Goal: Task Accomplishment & Management: Use online tool/utility

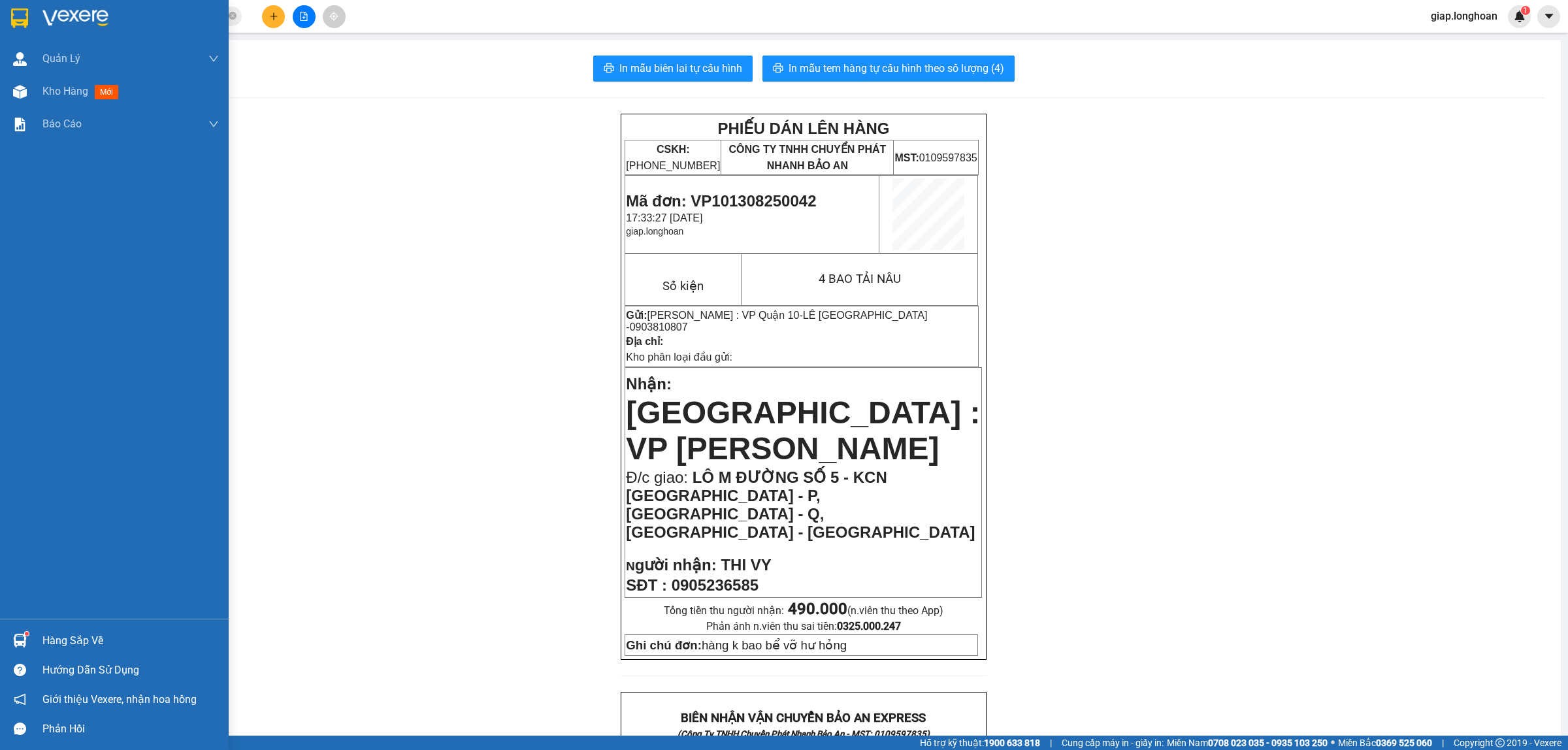
click at [74, 8] on img at bounding box center [75, 18] width 66 height 19
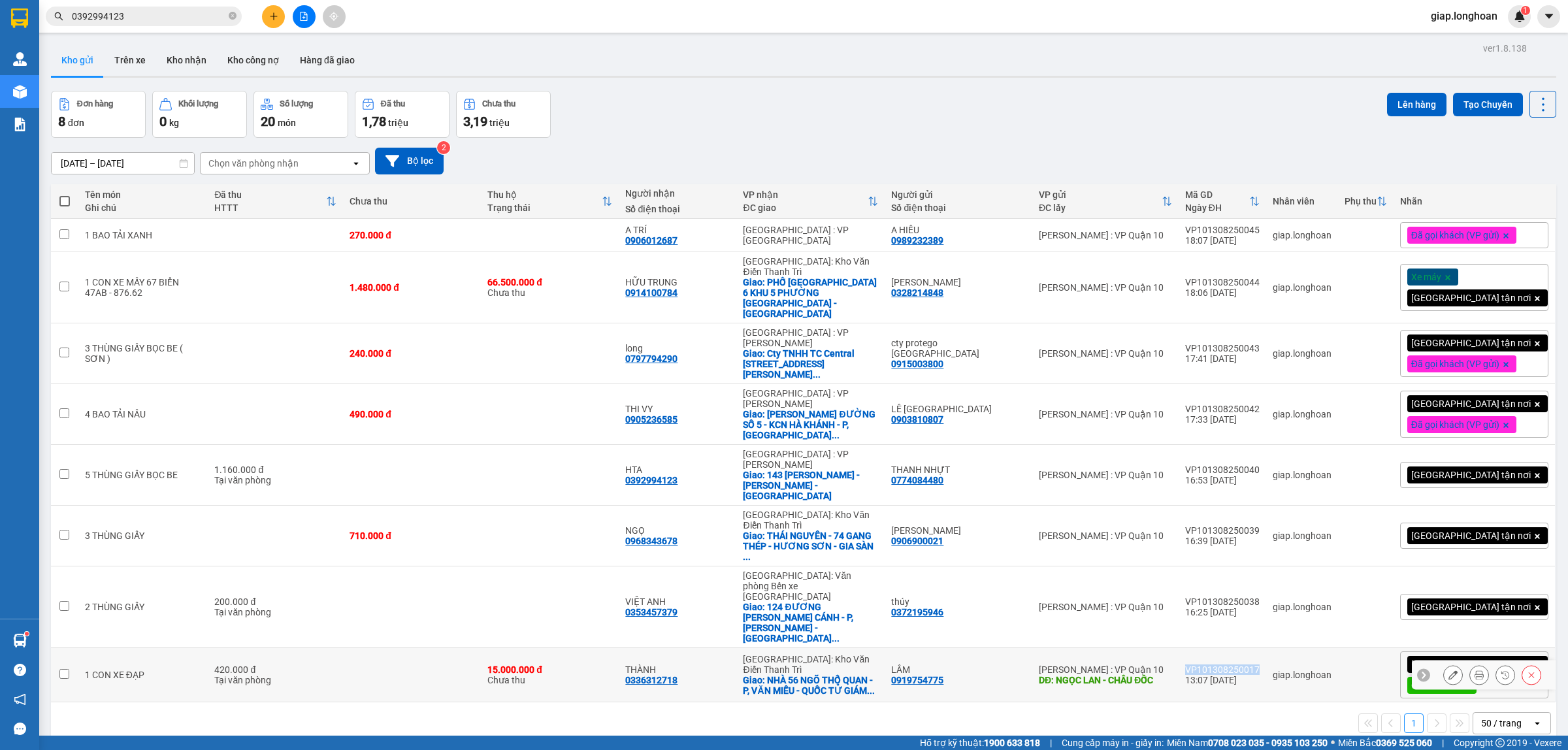
drag, startPoint x: 1281, startPoint y: 586, endPoint x: 1210, endPoint y: 587, distance: 71.0
click at [1210, 648] on td "VP101308250017 13:07 [DATE]" at bounding box center [1222, 675] width 88 height 54
checkbox input "true"
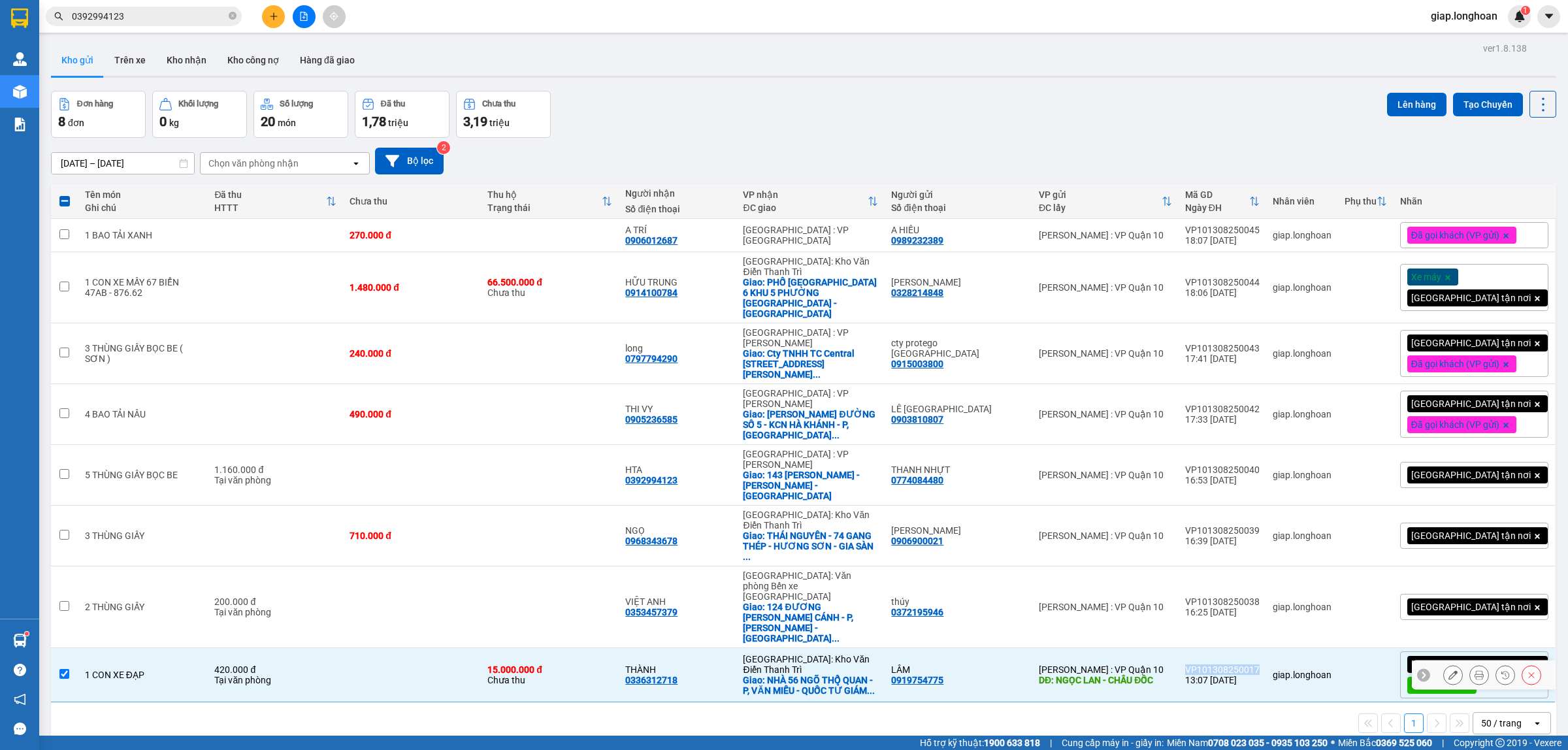
copy div "VP101308250017"
drag, startPoint x: 1281, startPoint y: 530, endPoint x: 1210, endPoint y: 531, distance: 71.0
click at [1210, 567] on td "VP101308250038 16:25 [DATE]" at bounding box center [1222, 608] width 88 height 82
checkbox input "true"
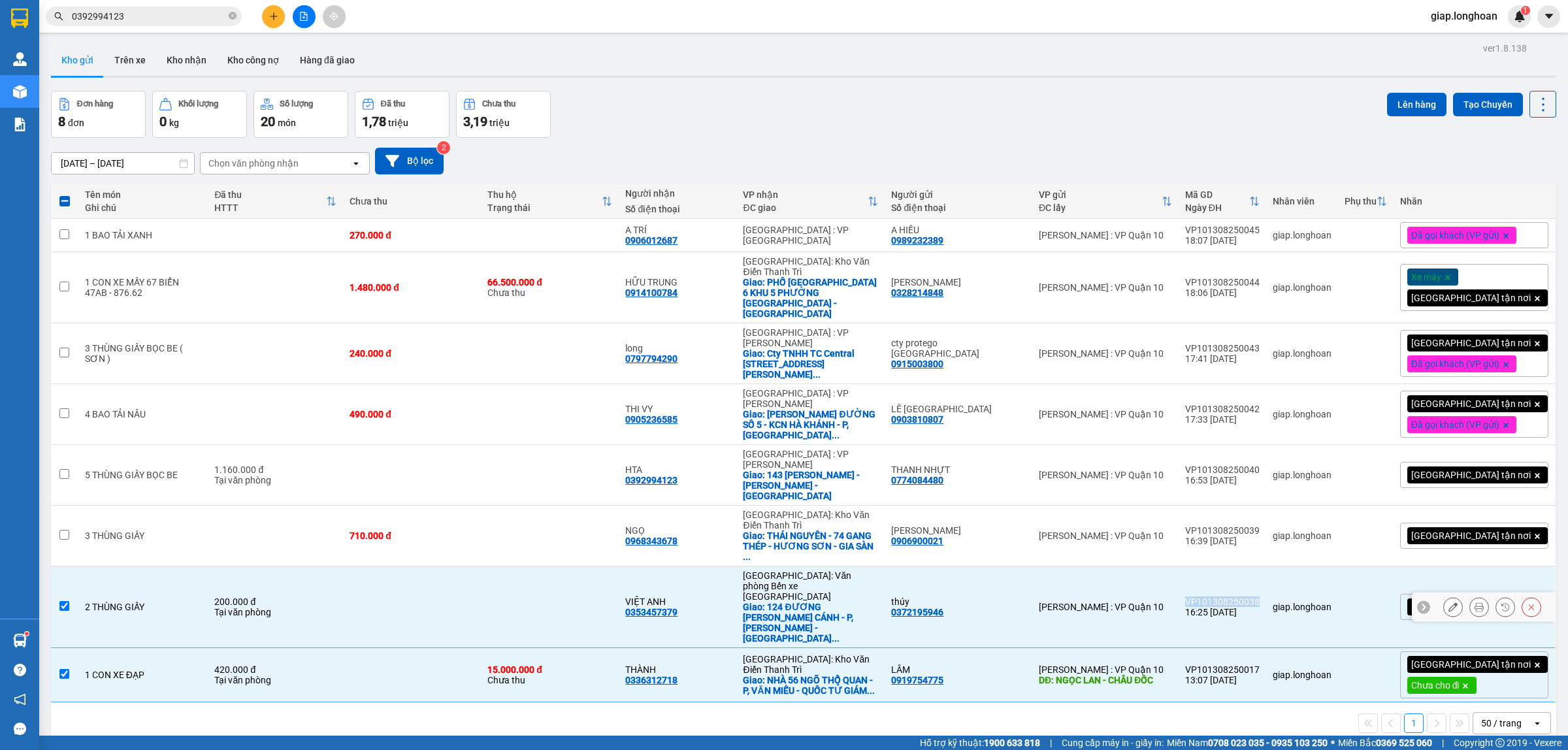
copy div "VP101308250038"
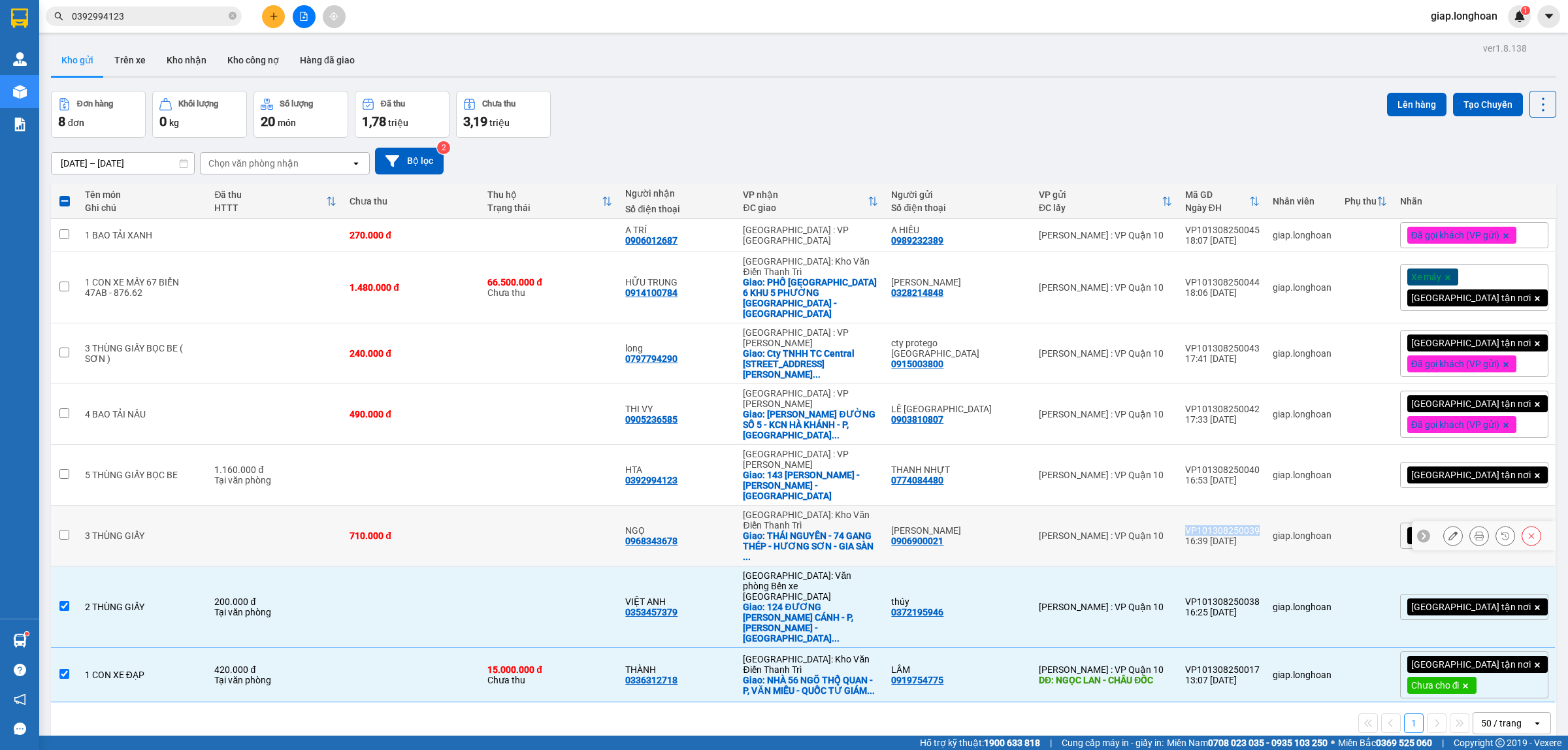
drag, startPoint x: 1279, startPoint y: 475, endPoint x: 1206, endPoint y: 477, distance: 73.0
click at [1206, 506] on td "VP101308250039 16:39 [DATE]" at bounding box center [1222, 536] width 88 height 61
checkbox input "true"
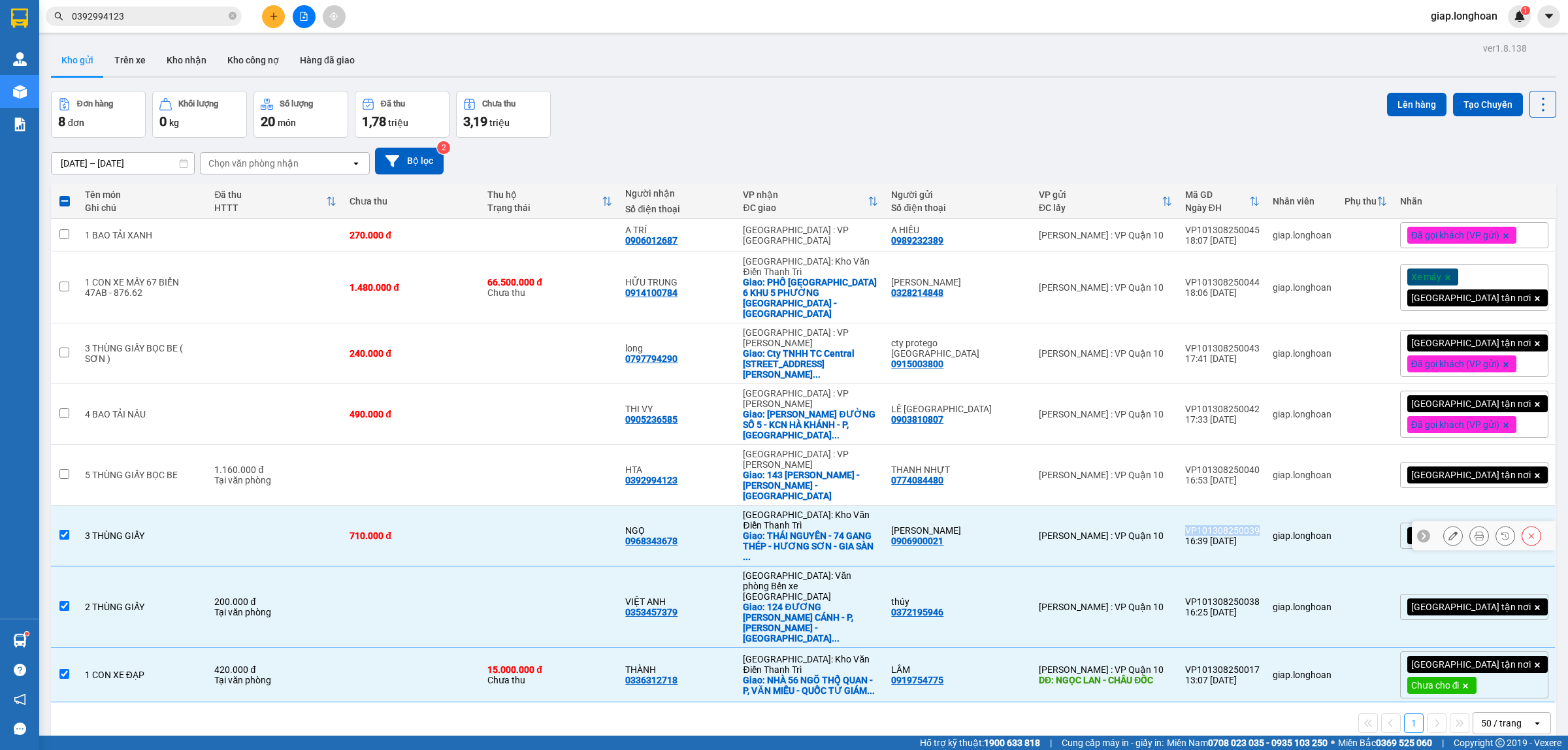
copy div "VP101308250039"
drag, startPoint x: 1278, startPoint y: 433, endPoint x: 1210, endPoint y: 431, distance: 68.0
click at [1210, 465] on div "VP101308250040" at bounding box center [1222, 470] width 74 height 10
checkbox input "true"
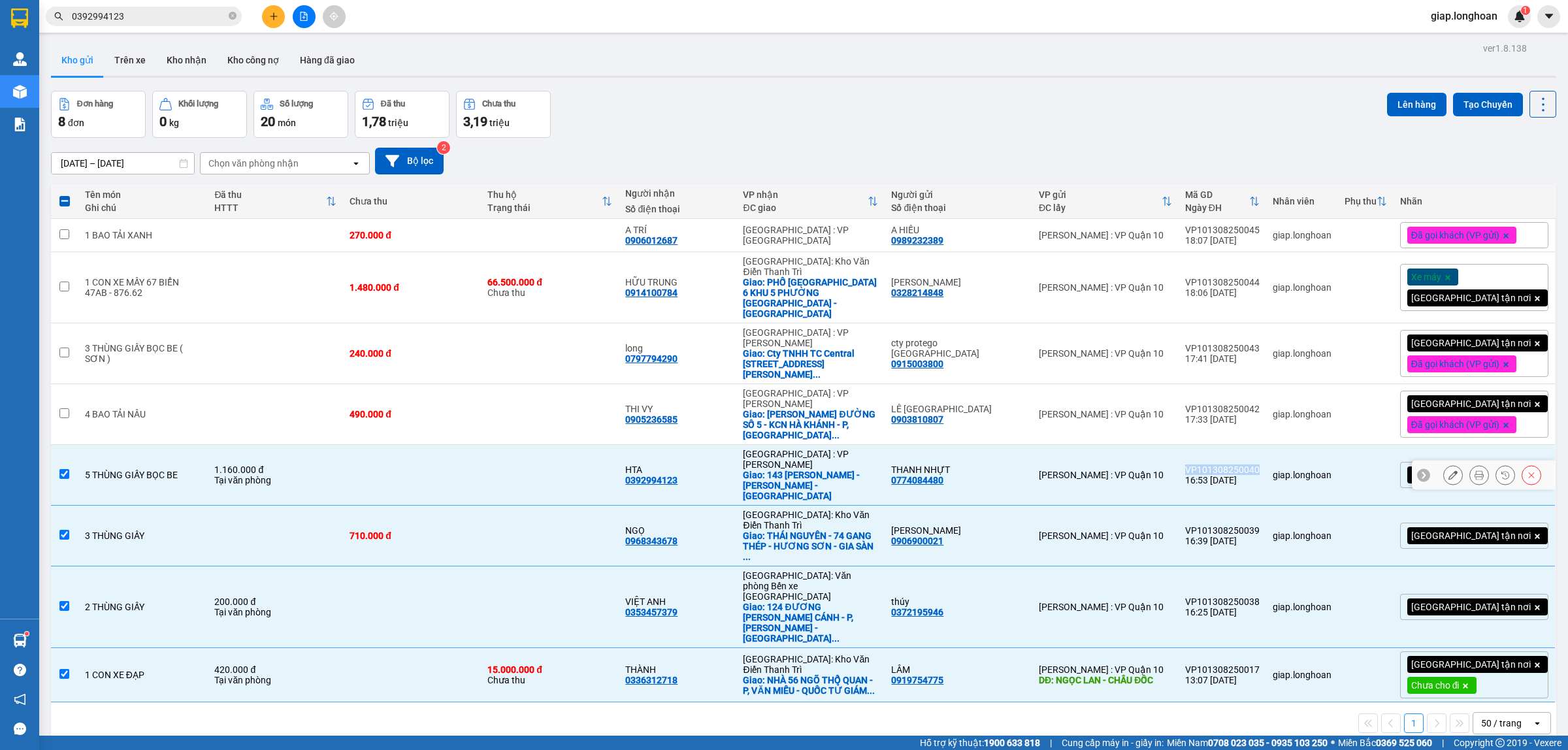
copy div "VP101308250040"
drag, startPoint x: 1280, startPoint y: 381, endPoint x: 1210, endPoint y: 375, distance: 70.3
click at [1210, 384] on td "VP101308250042 17:33 [DATE]" at bounding box center [1222, 415] width 88 height 61
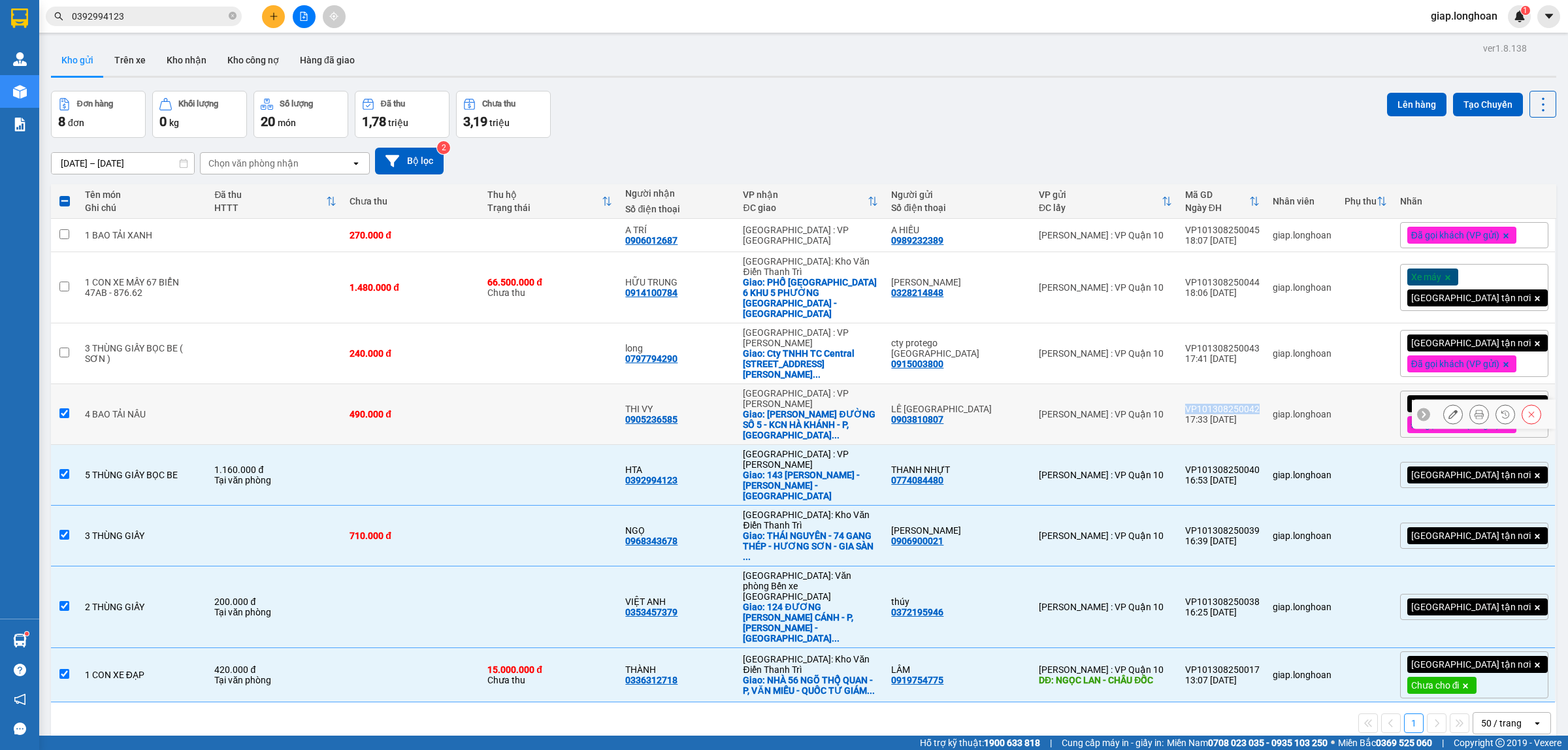
checkbox input "true"
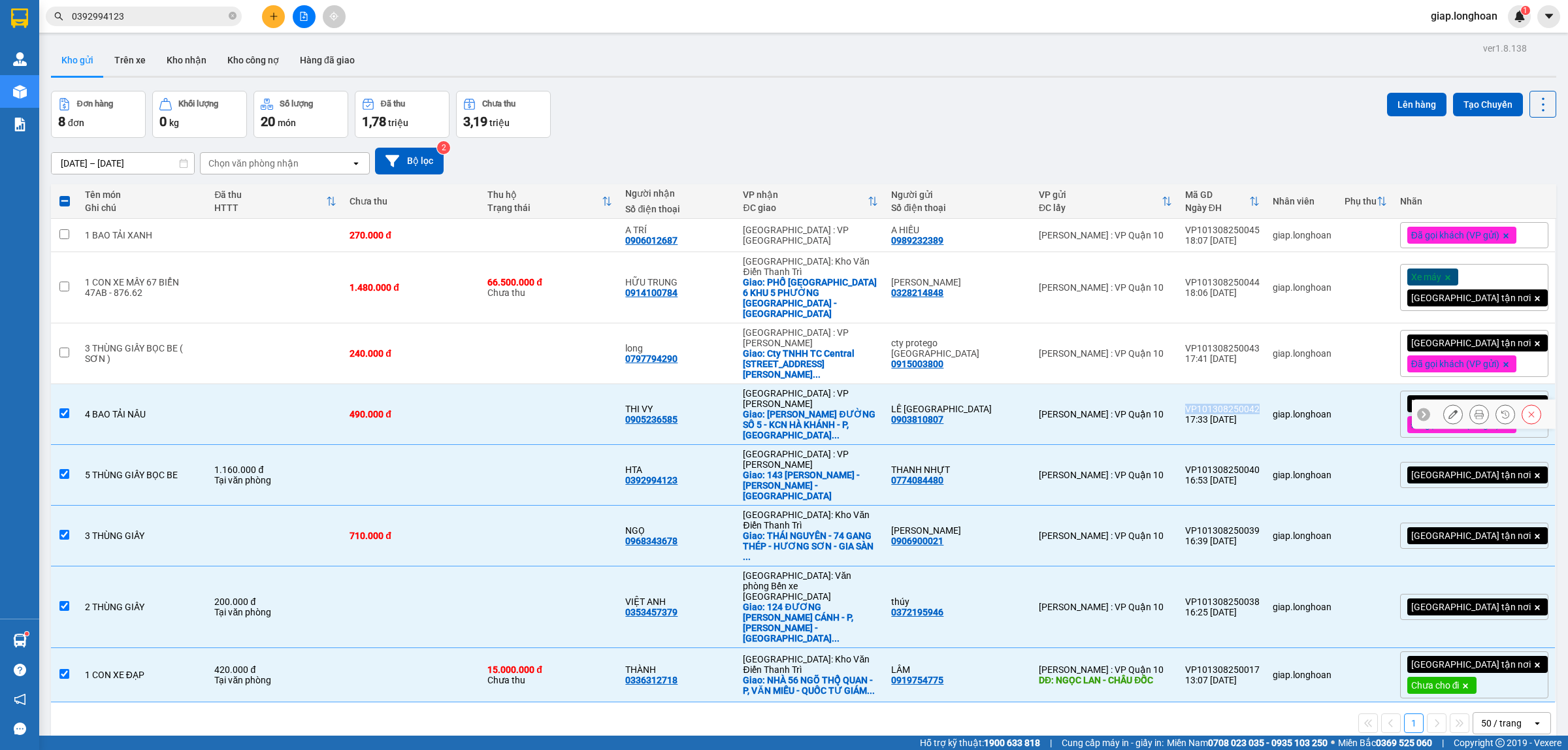
copy div "VP101308250042"
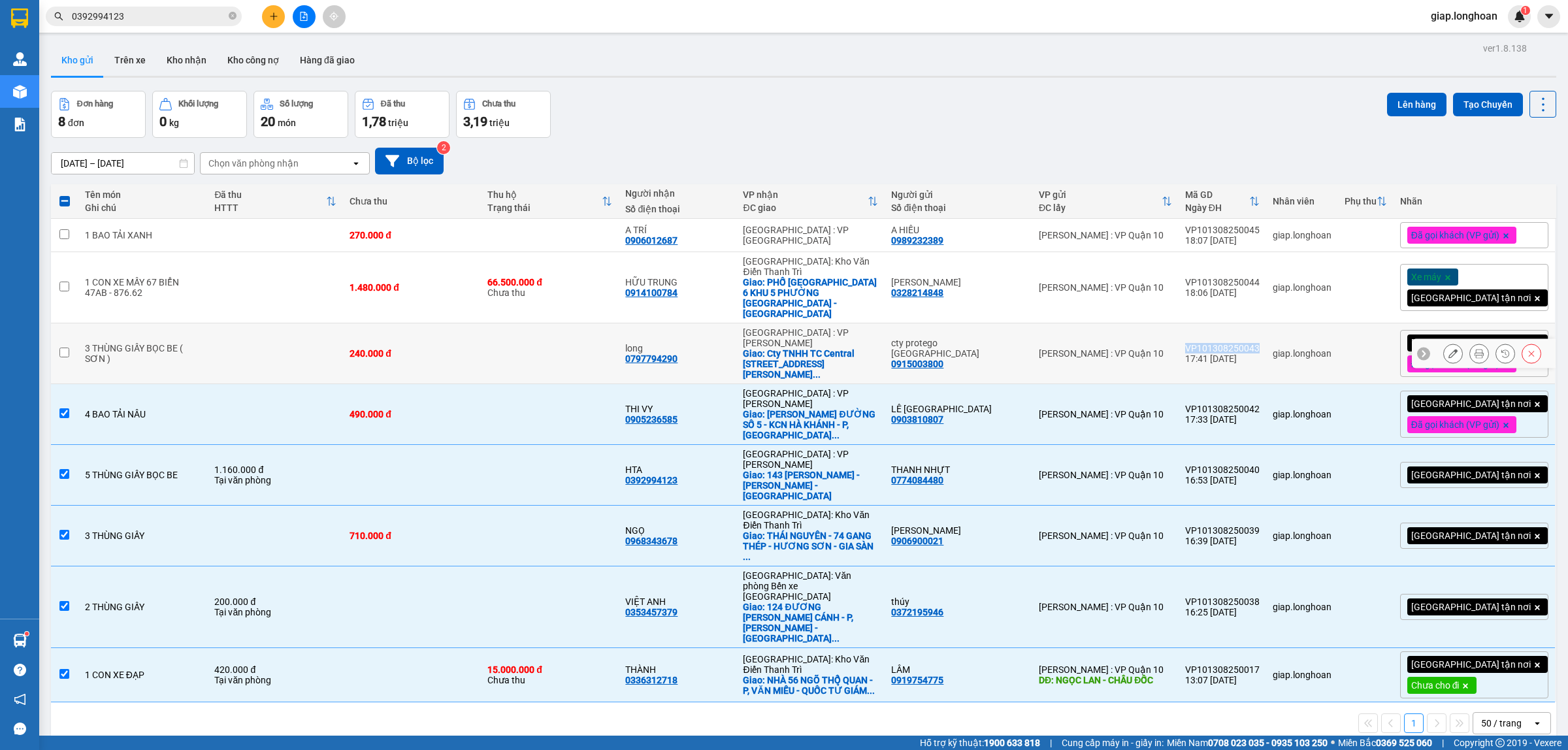
drag, startPoint x: 1282, startPoint y: 323, endPoint x: 1210, endPoint y: 331, distance: 72.4
click at [1210, 331] on td "VP101308250043 17:41 [DATE]" at bounding box center [1222, 354] width 88 height 61
checkbox input "true"
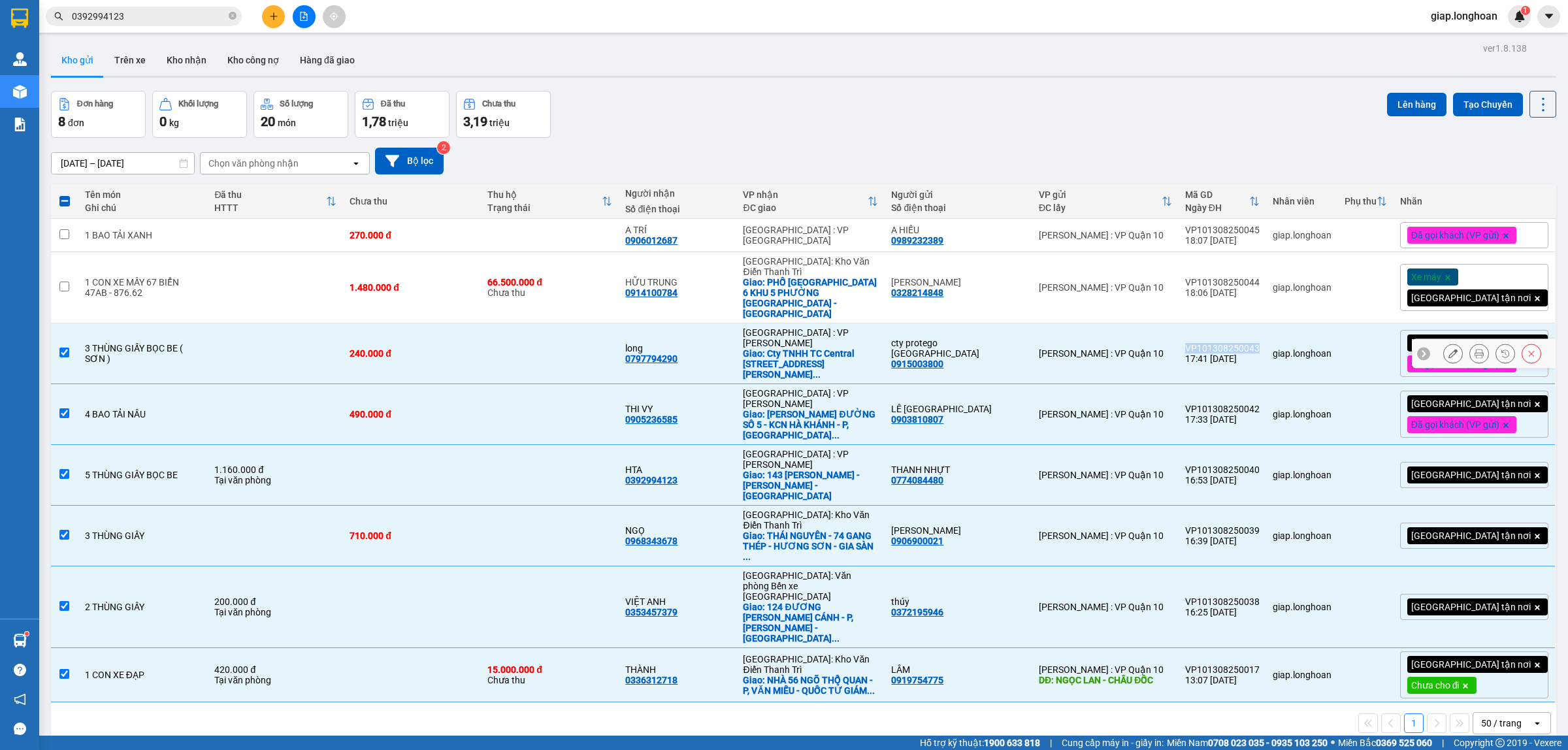
copy div "VP101308250043"
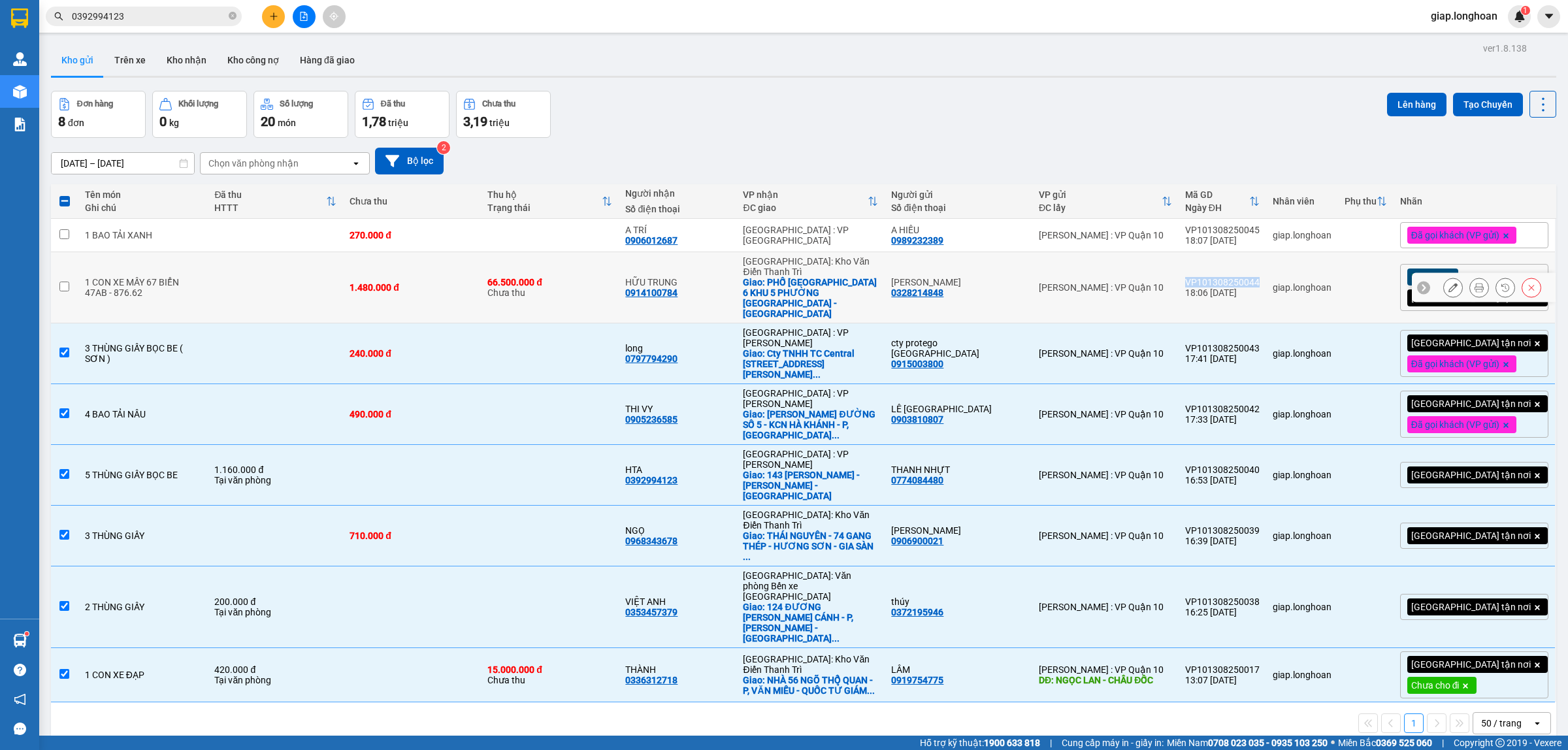
drag, startPoint x: 1279, startPoint y: 275, endPoint x: 1210, endPoint y: 275, distance: 69.0
click at [1210, 277] on div "VP101308250044" at bounding box center [1222, 282] width 74 height 10
checkbox input "true"
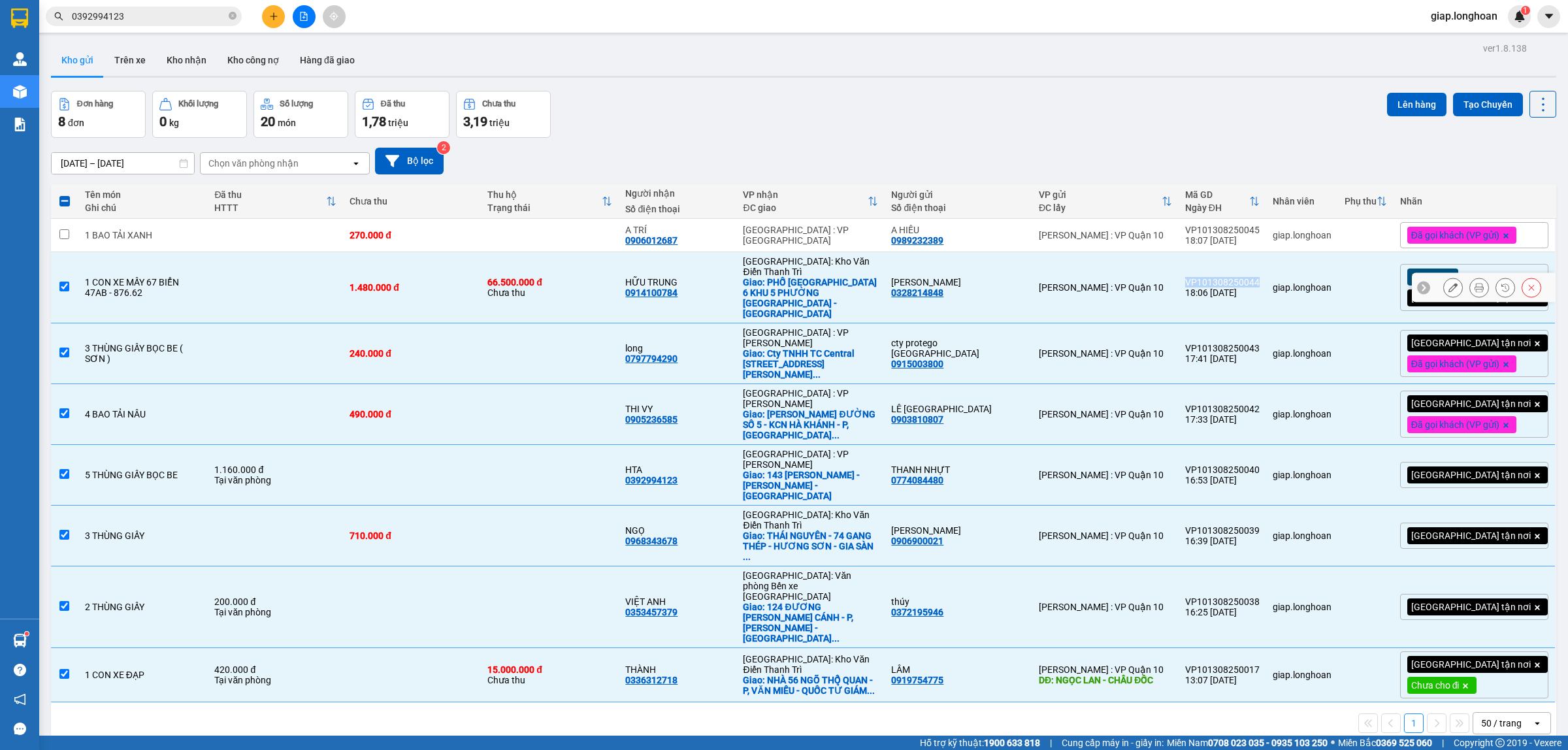
copy div "VP101308250044"
drag, startPoint x: 1281, startPoint y: 226, endPoint x: 1212, endPoint y: 231, distance: 69.2
click at [1212, 231] on td "VP101308250045 18:07 [DATE]" at bounding box center [1222, 235] width 88 height 34
checkbox input "true"
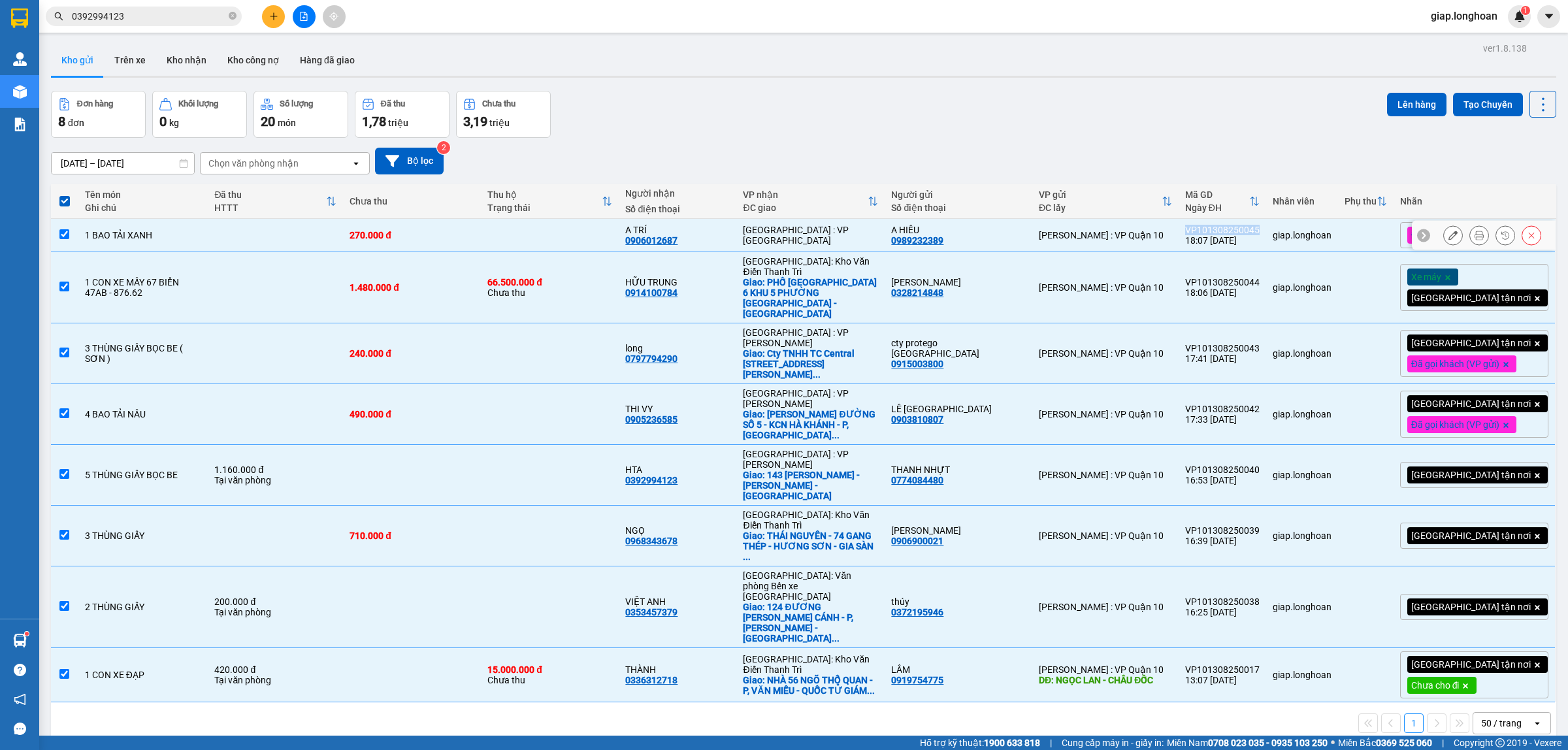
copy div "VP101308250045"
click at [994, 130] on div "Đơn hàng 8 đơn Khối lượng 0 kg Số lượng 20 món Đã thu 1,78 triệu Chưa thu 3,19 …" at bounding box center [803, 114] width 1505 height 47
click at [1470, 100] on button "Tạo Chuyến" at bounding box center [1488, 105] width 70 height 24
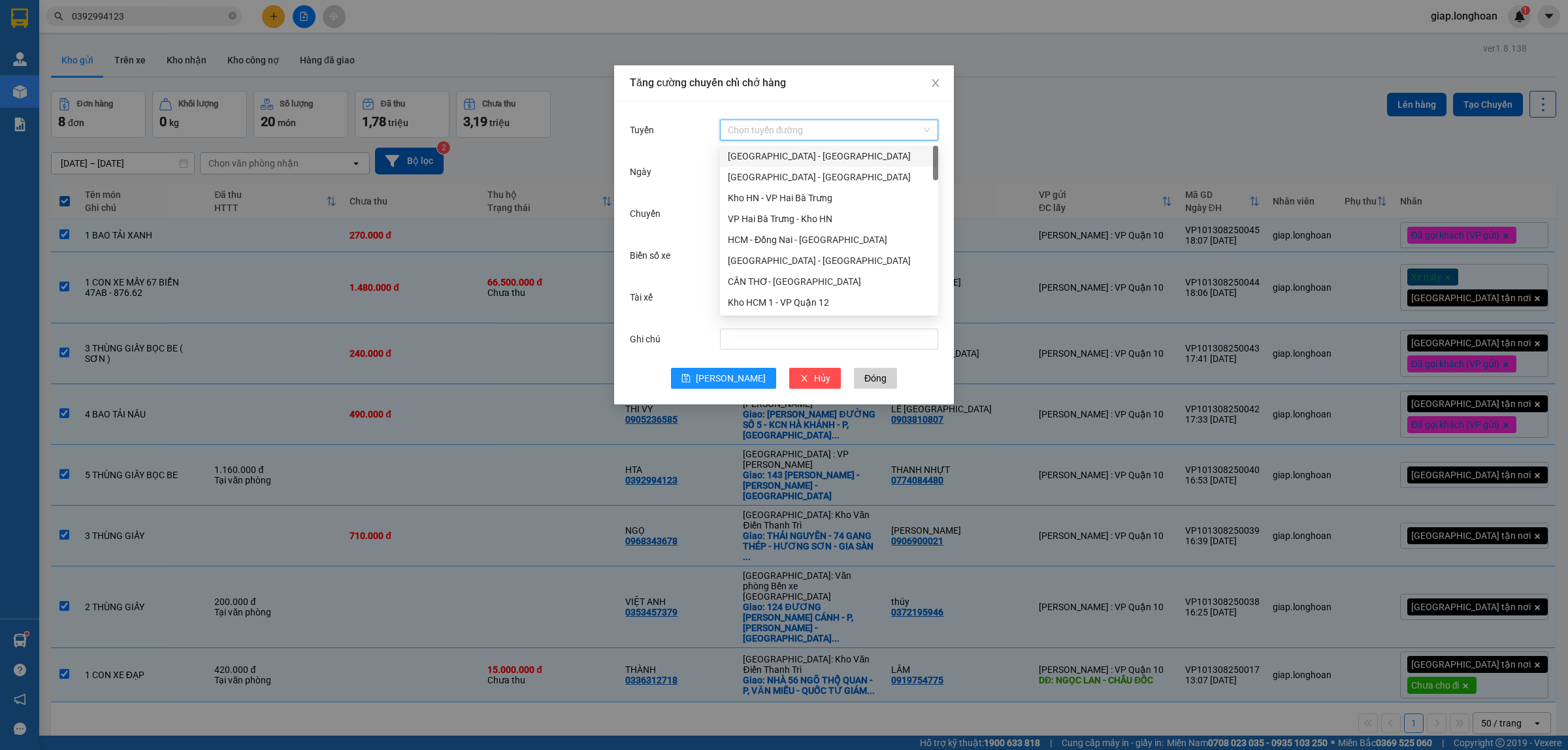
click at [758, 131] on input "Tuyến" at bounding box center [825, 130] width 194 height 19
click at [756, 126] on input "Tuyến" at bounding box center [825, 130] width 194 height 19
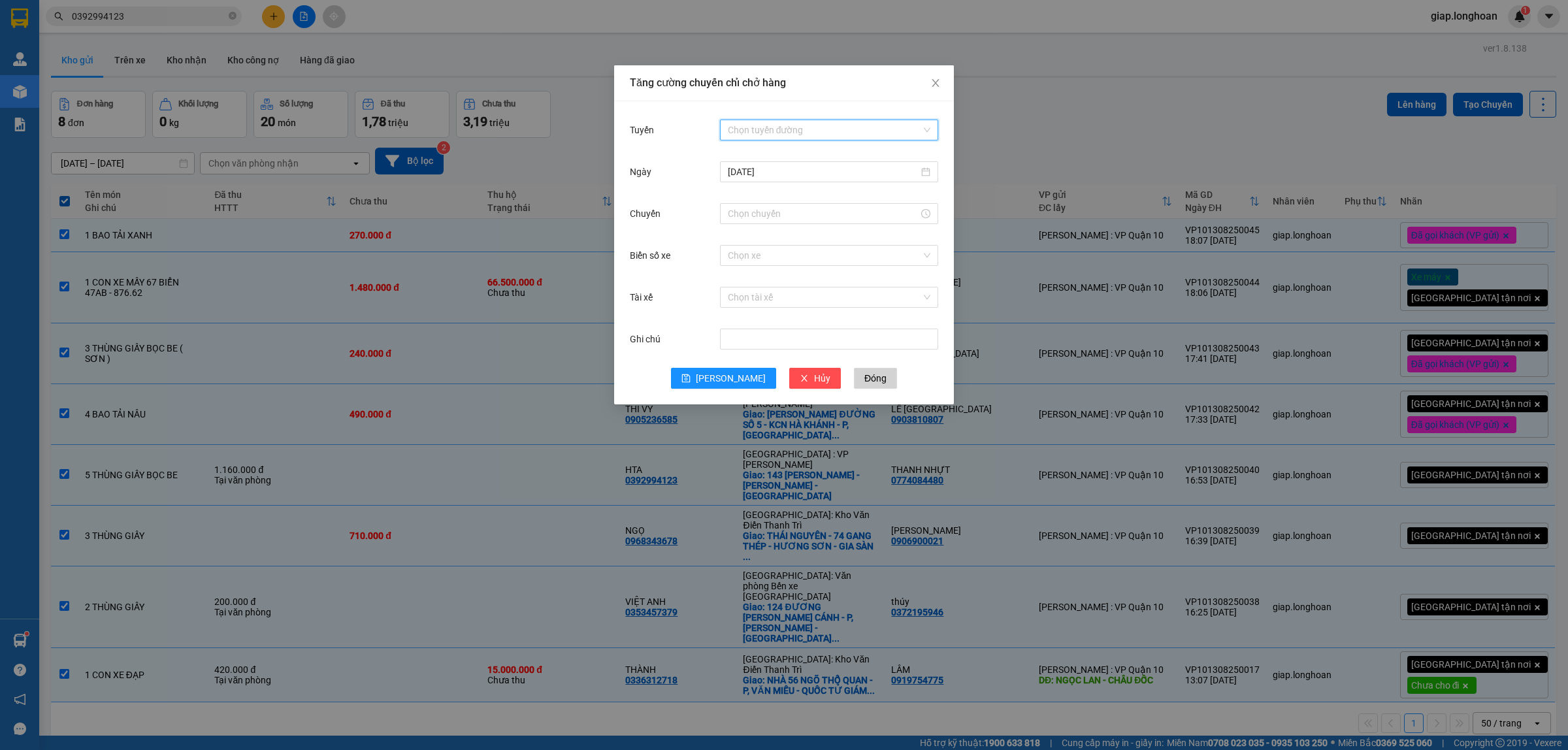
click at [771, 125] on input "Tuyến" at bounding box center [825, 130] width 194 height 19
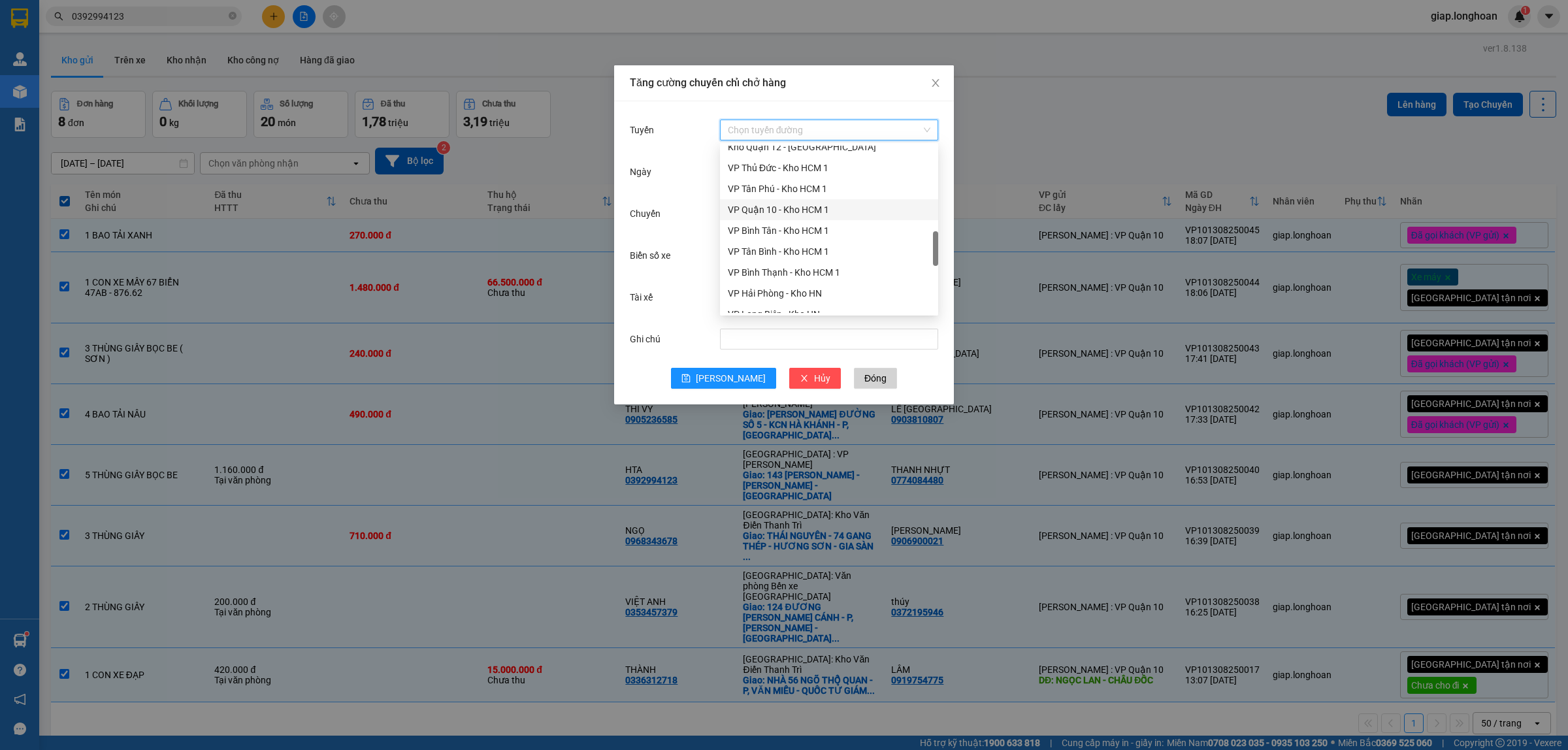
click at [806, 213] on div "VP Quận 10 - Kho HCM 1" at bounding box center [829, 209] width 203 height 14
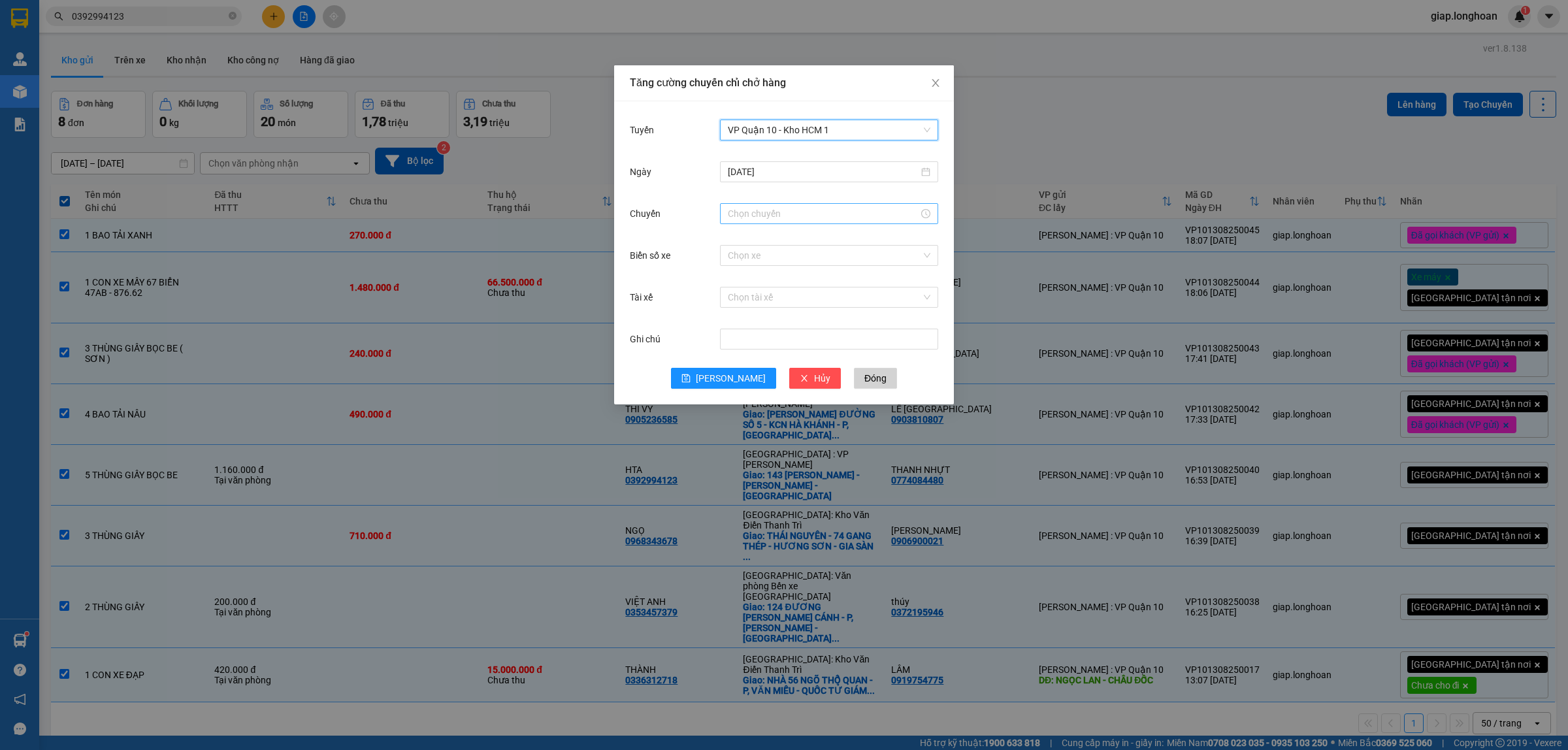
click at [743, 215] on input "Chuyến" at bounding box center [823, 213] width 191 height 14
click at [740, 258] on div "19" at bounding box center [738, 259] width 36 height 19
type input "19:00"
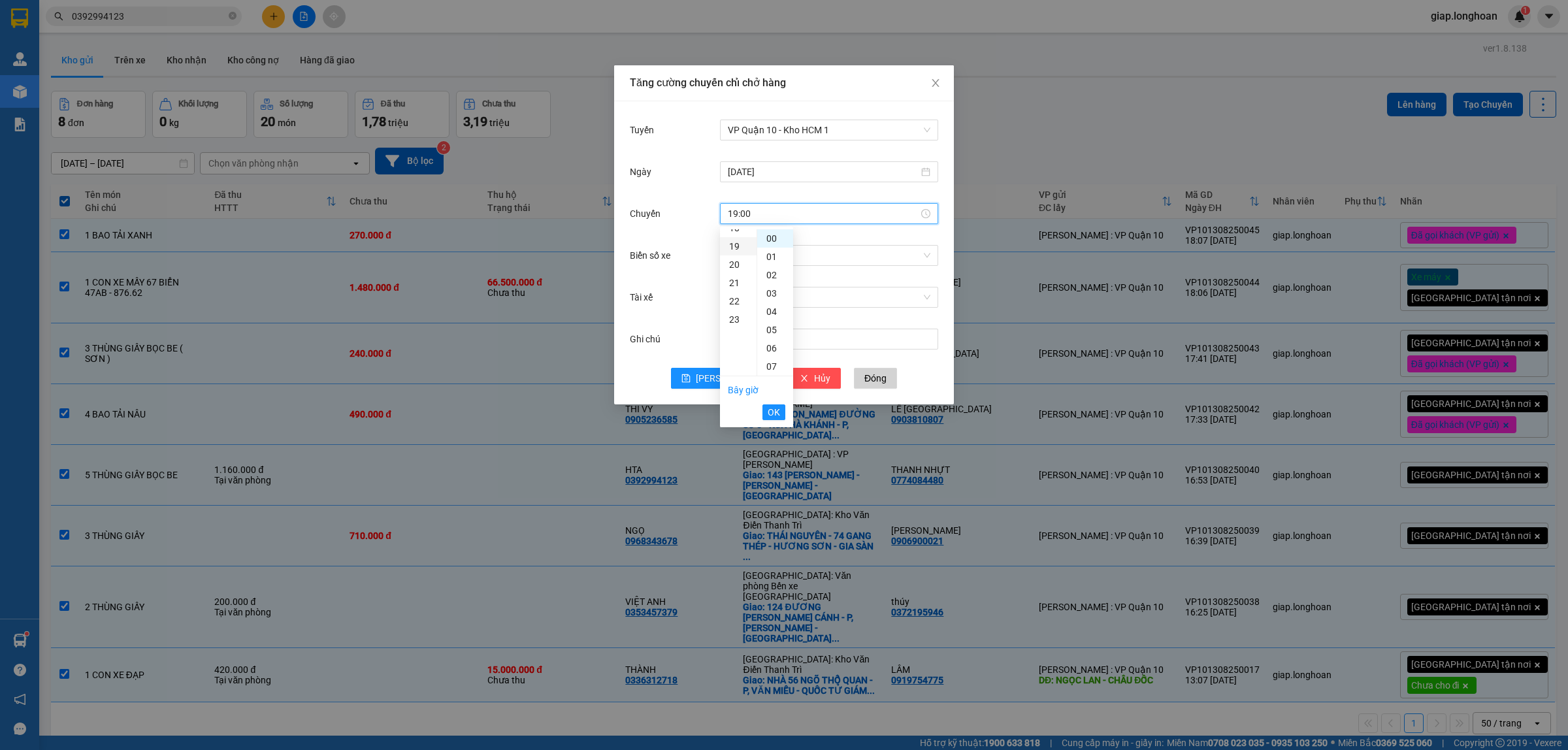
scroll to position [348, 0]
click at [772, 415] on span "OK" at bounding box center [774, 412] width 13 height 14
click at [750, 255] on input "Biển số xe" at bounding box center [825, 255] width 194 height 19
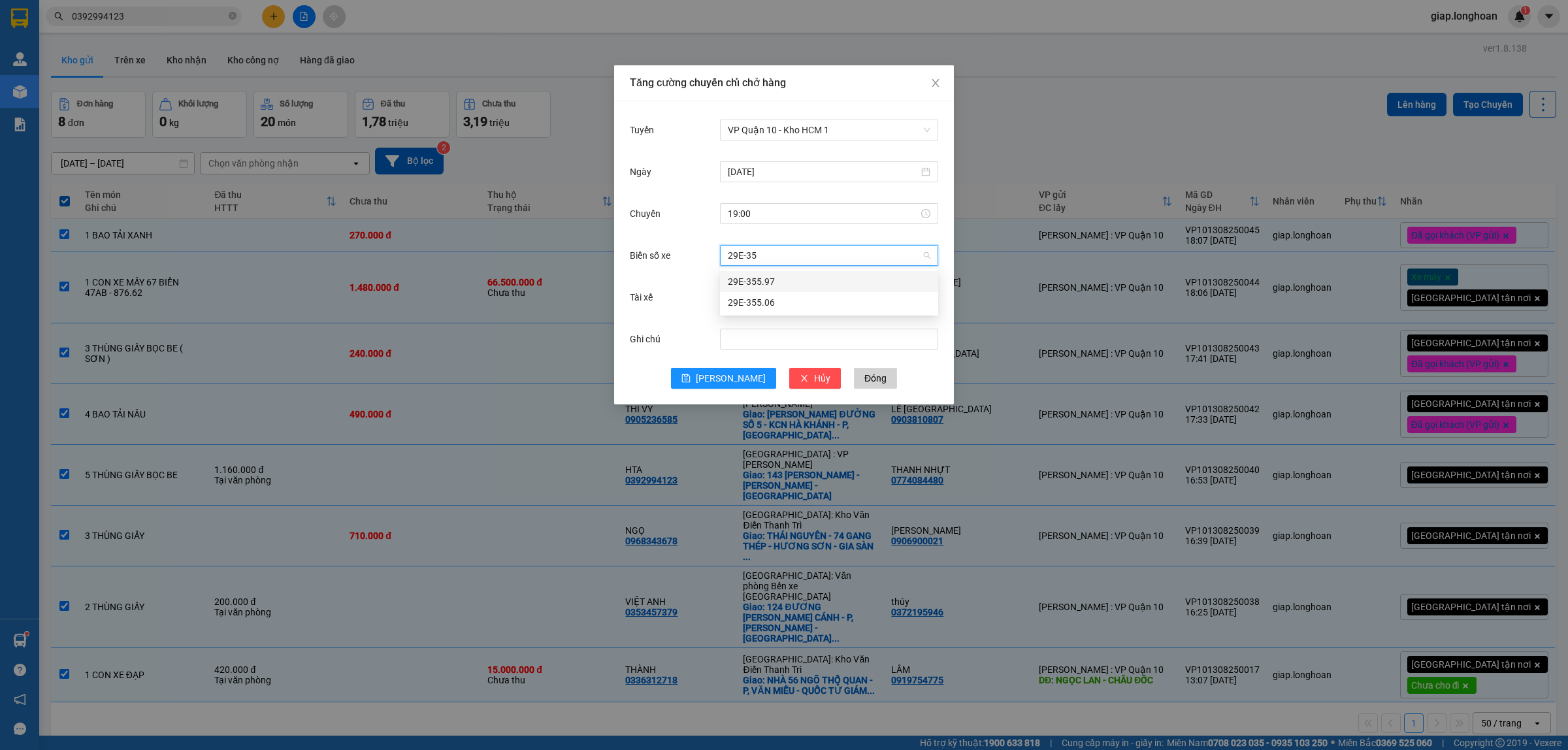
type input "29E-355"
click at [749, 299] on div "29E-355.06" at bounding box center [829, 302] width 203 height 14
click at [737, 298] on input "Tài xế" at bounding box center [825, 297] width 194 height 19
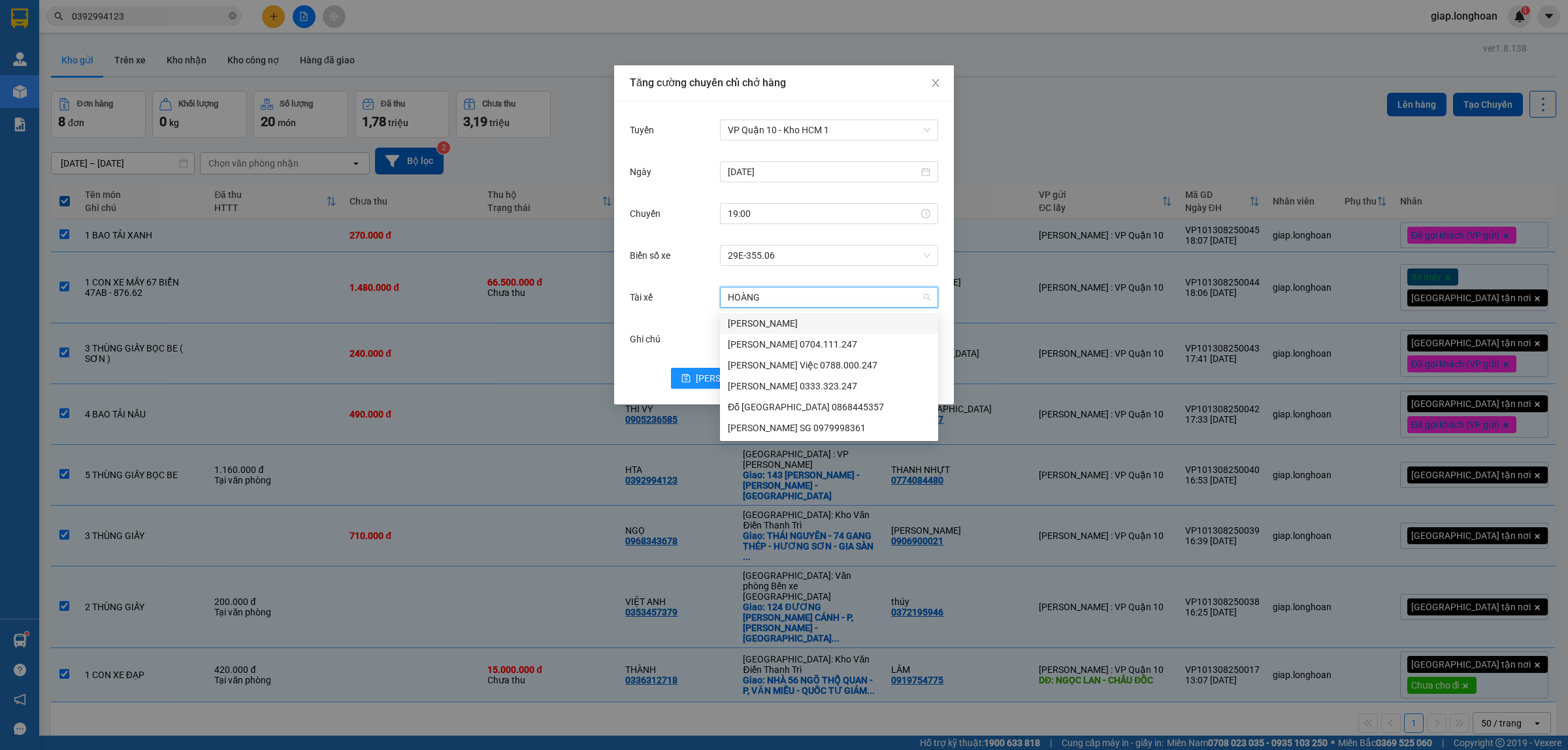
type input "[PERSON_NAME]"
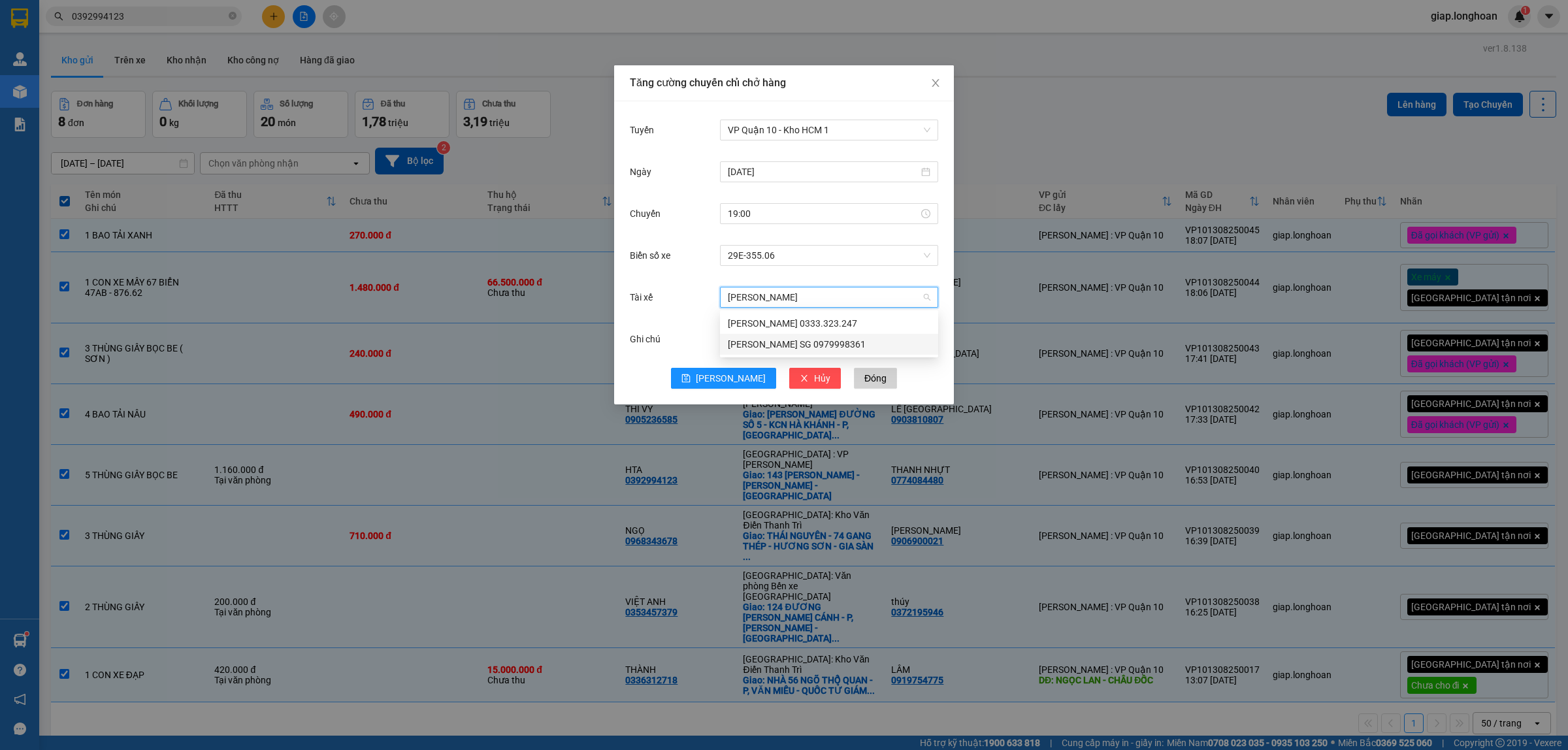
click at [772, 340] on div "[PERSON_NAME] SG 0979998361" at bounding box center [829, 344] width 203 height 14
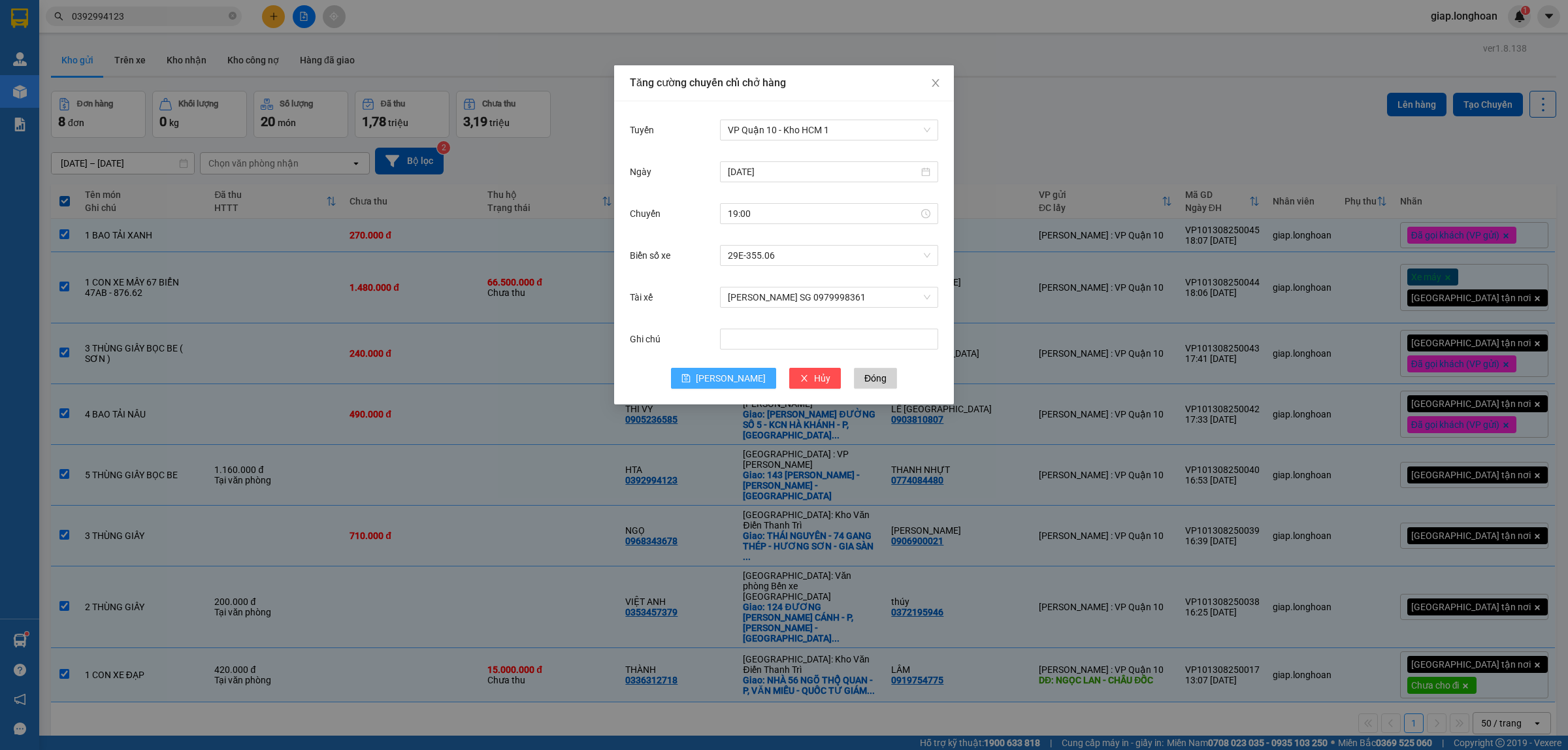
click at [691, 379] on icon "save" at bounding box center [686, 378] width 8 height 8
click at [1129, 139] on div "Tăng cường chuyến chỉ chở hàng Tuyến Chọn tuyến đường Ngày Chuyến Biển số xe Ch…" at bounding box center [784, 375] width 1568 height 750
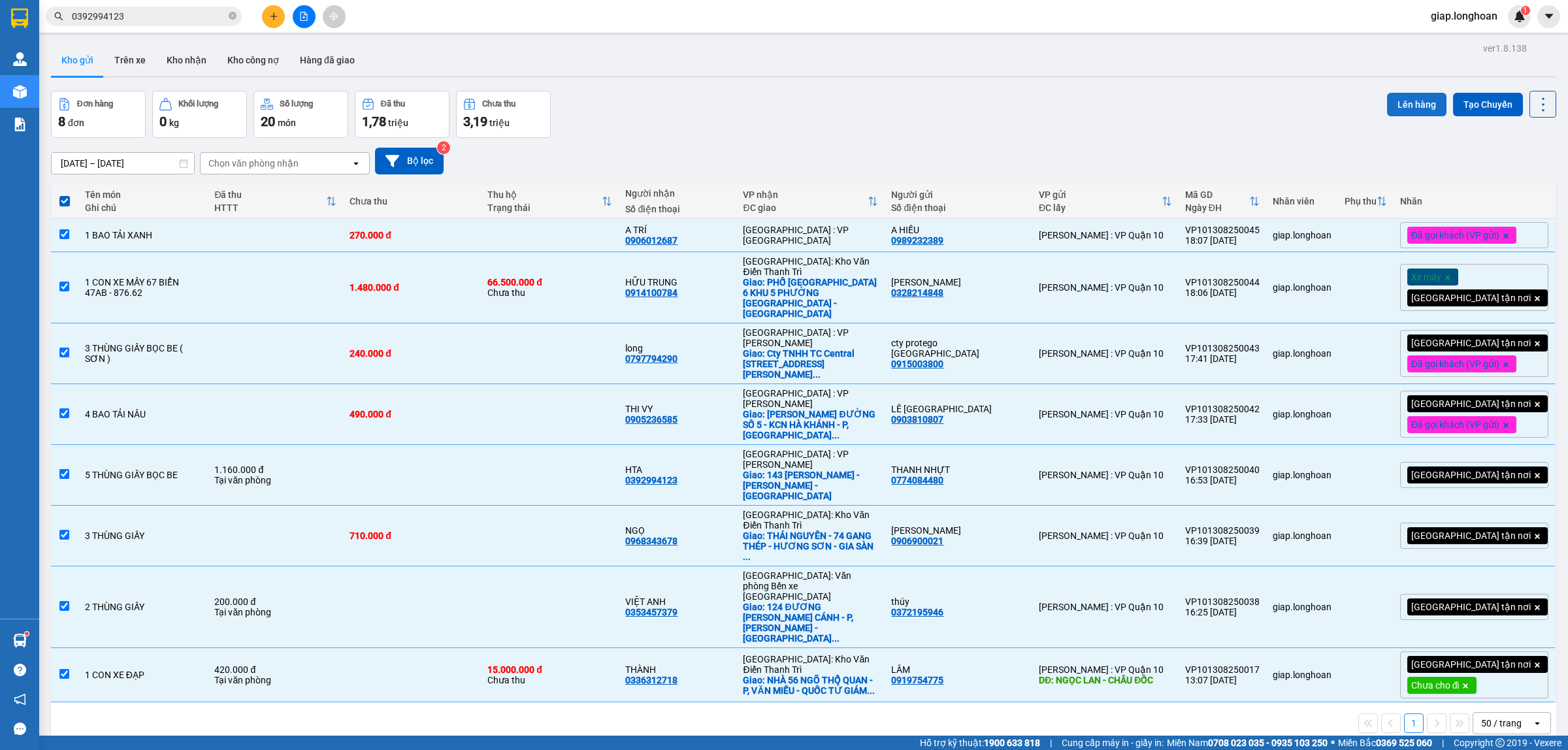
click at [1398, 103] on button "Lên hàng" at bounding box center [1417, 105] width 60 height 24
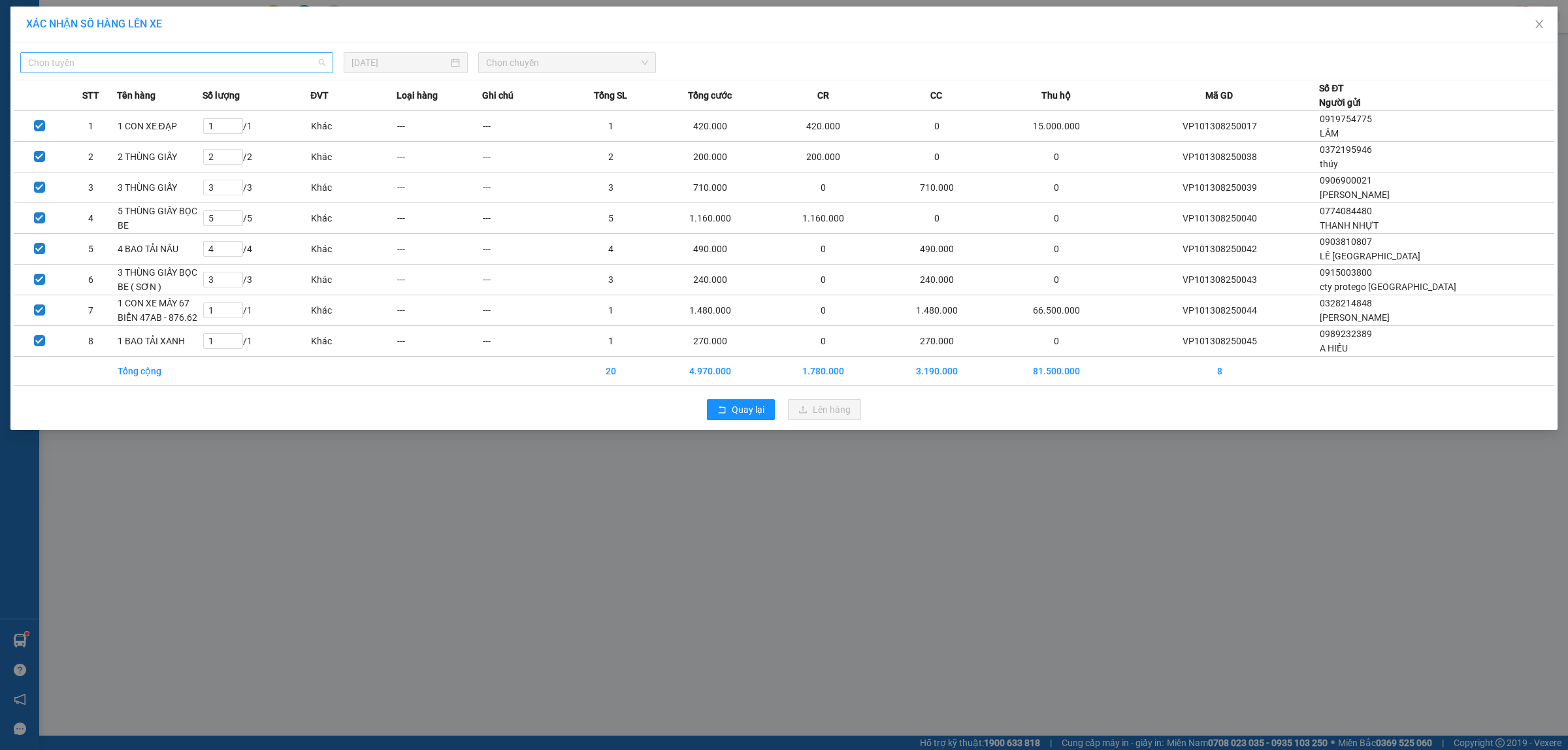
click at [135, 66] on span "Chọn tuyến" at bounding box center [177, 63] width 297 height 19
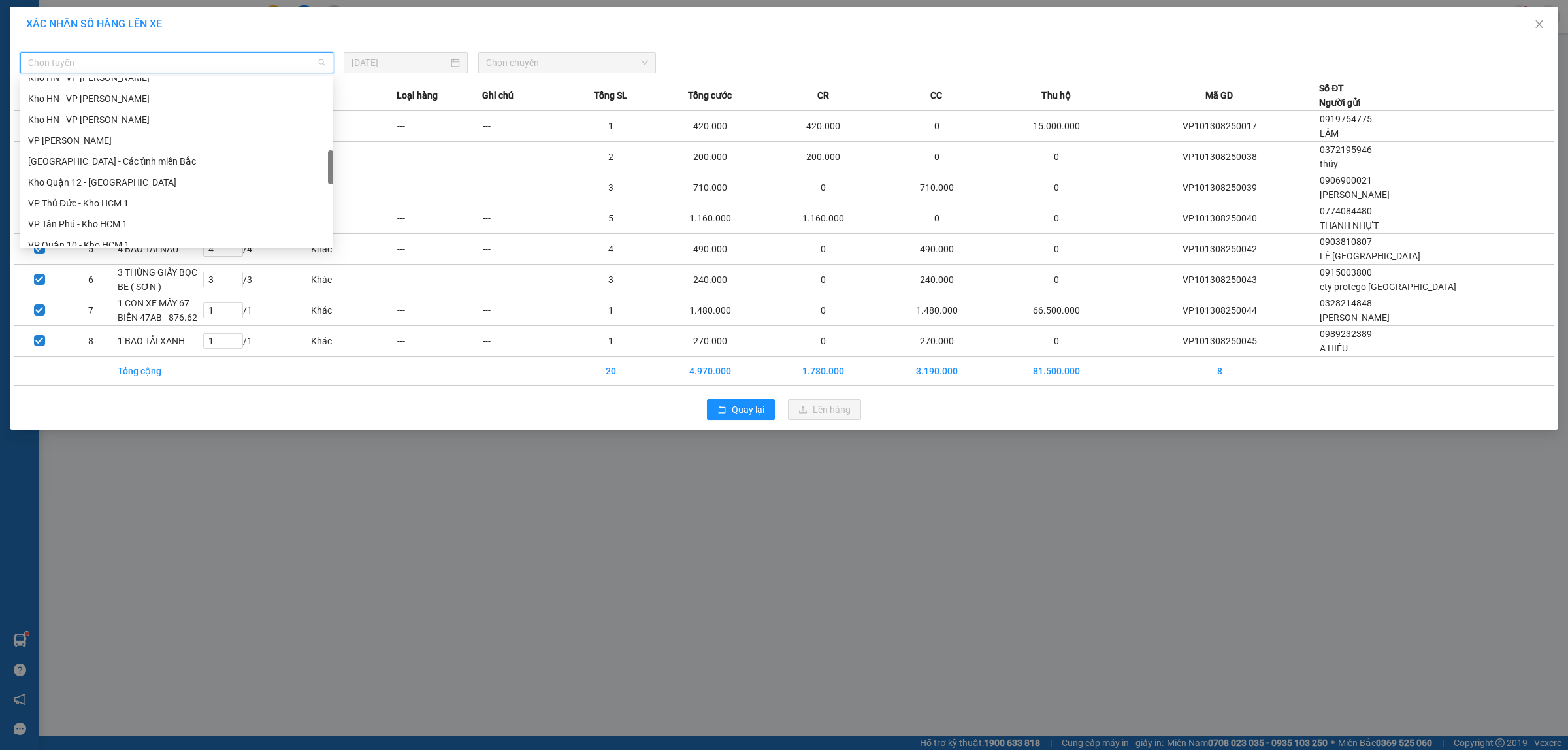
scroll to position [490, 0]
click at [90, 164] on div "VP Quận 10 - Kho HCM 1" at bounding box center [177, 163] width 297 height 14
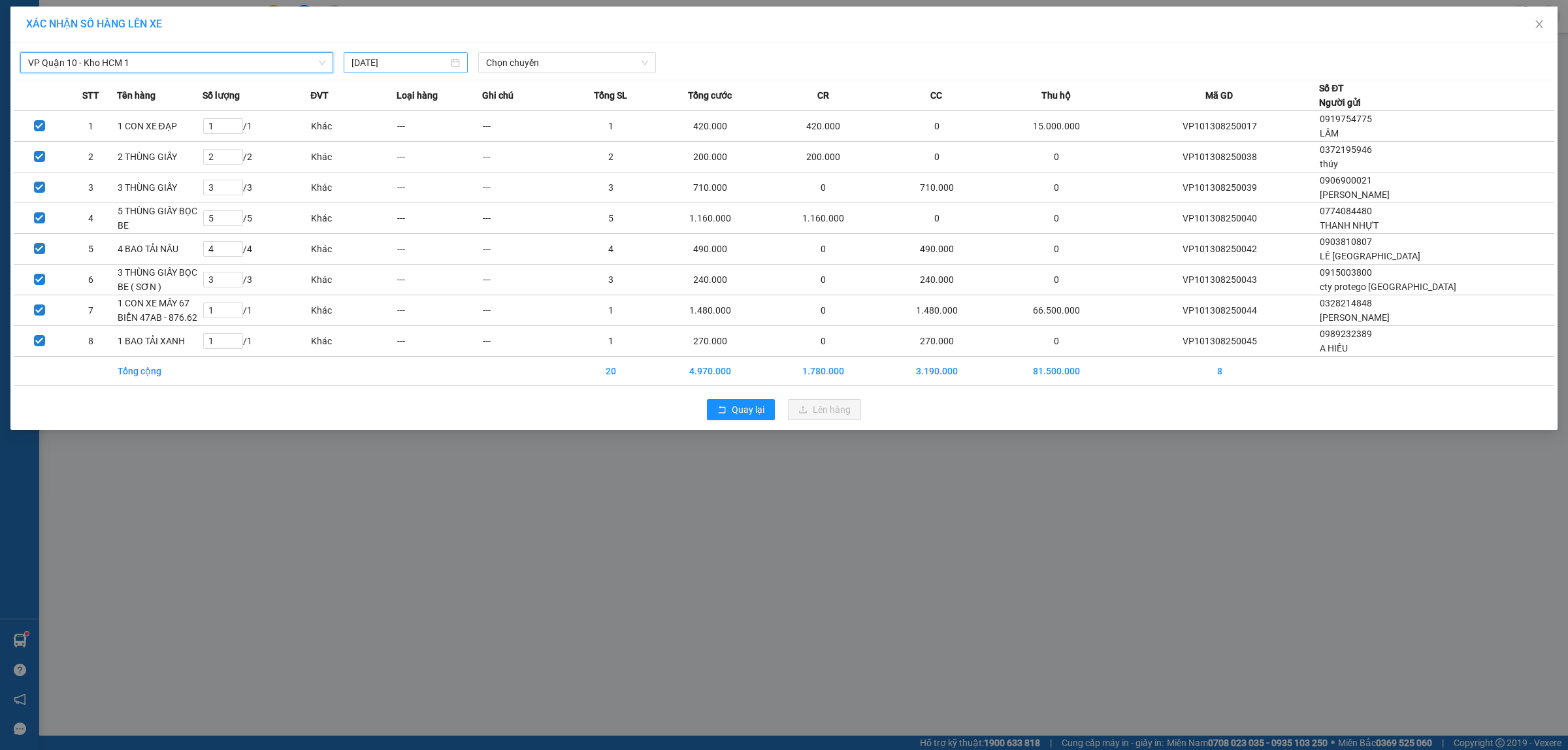
click at [369, 63] on input "[DATE]" at bounding box center [400, 63] width 97 height 14
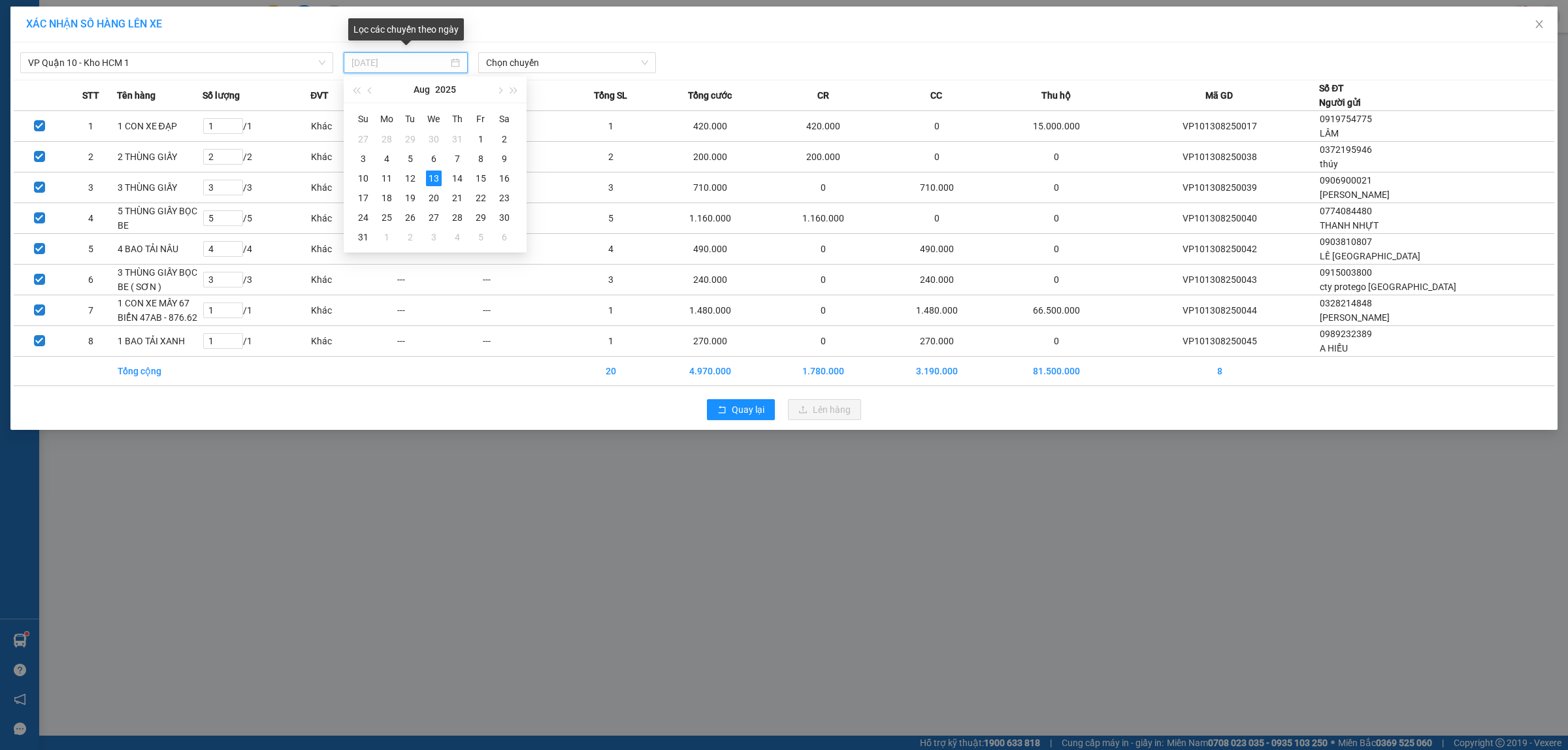
type input "[DATE]"
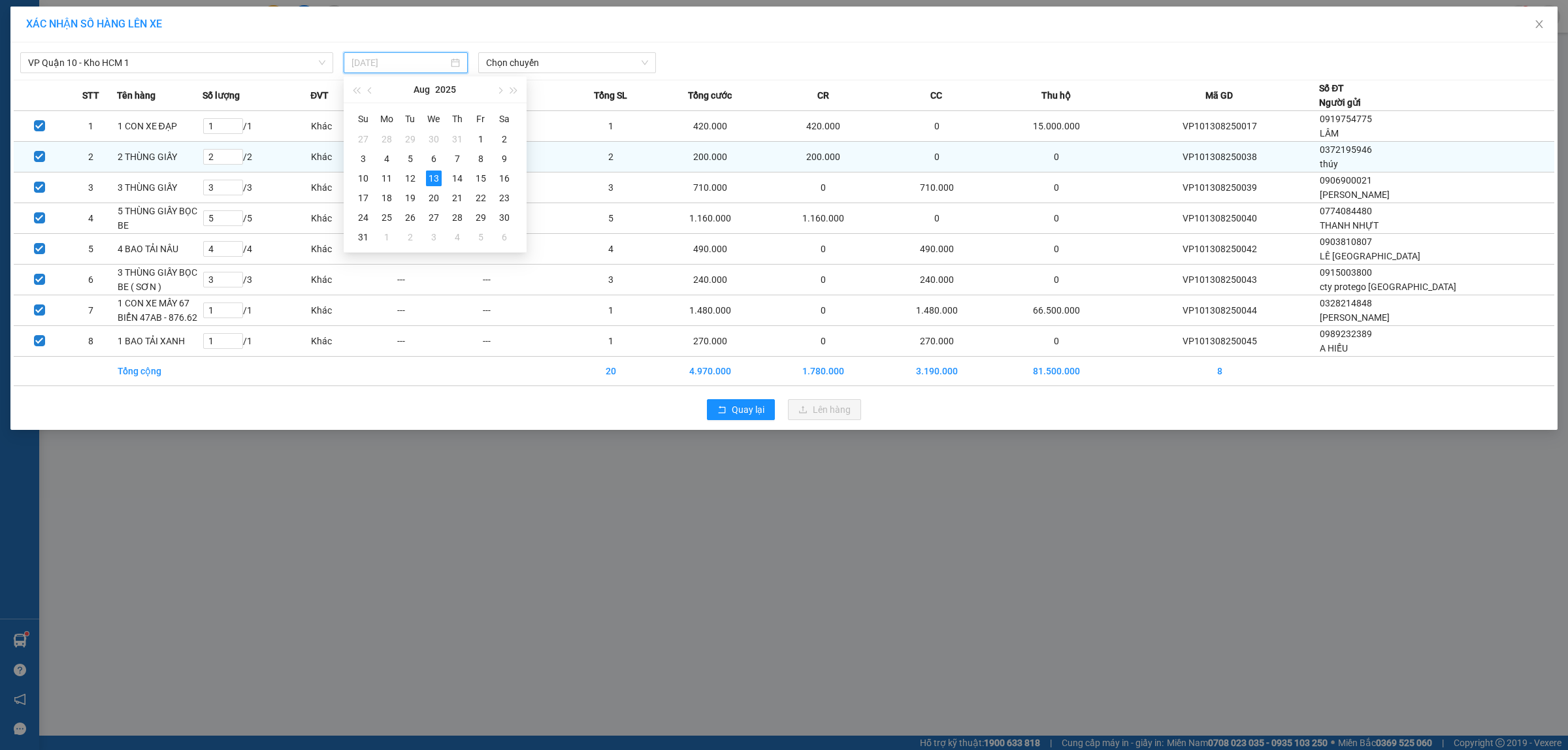
drag, startPoint x: 427, startPoint y: 173, endPoint x: 428, endPoint y: 161, distance: 12.0
click at [428, 172] on div "13" at bounding box center [434, 178] width 16 height 16
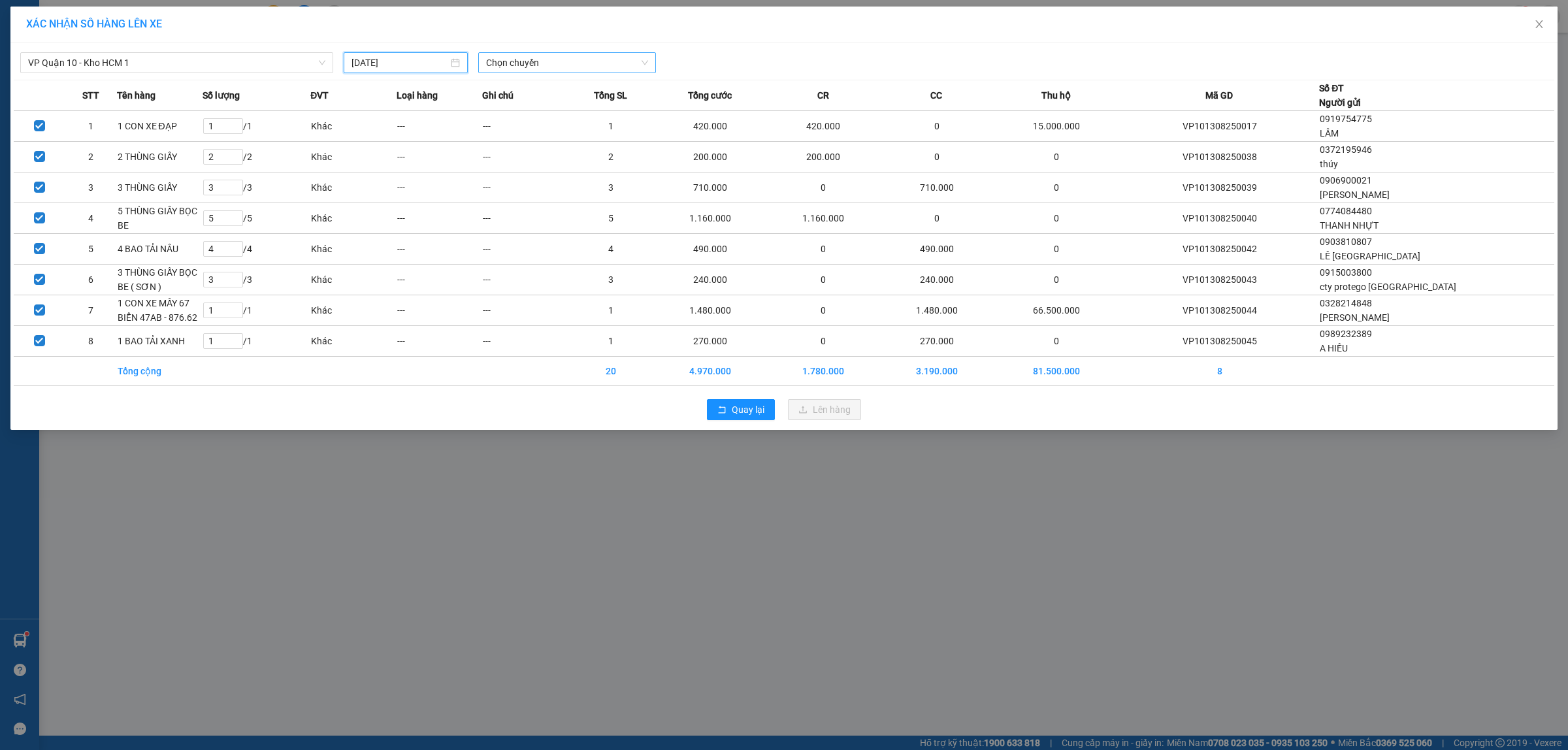
click at [518, 66] on span "Chọn chuyến" at bounding box center [568, 63] width 162 height 19
click at [531, 147] on div "19:00 (TC) - 29E-355.06" at bounding box center [537, 151] width 102 height 14
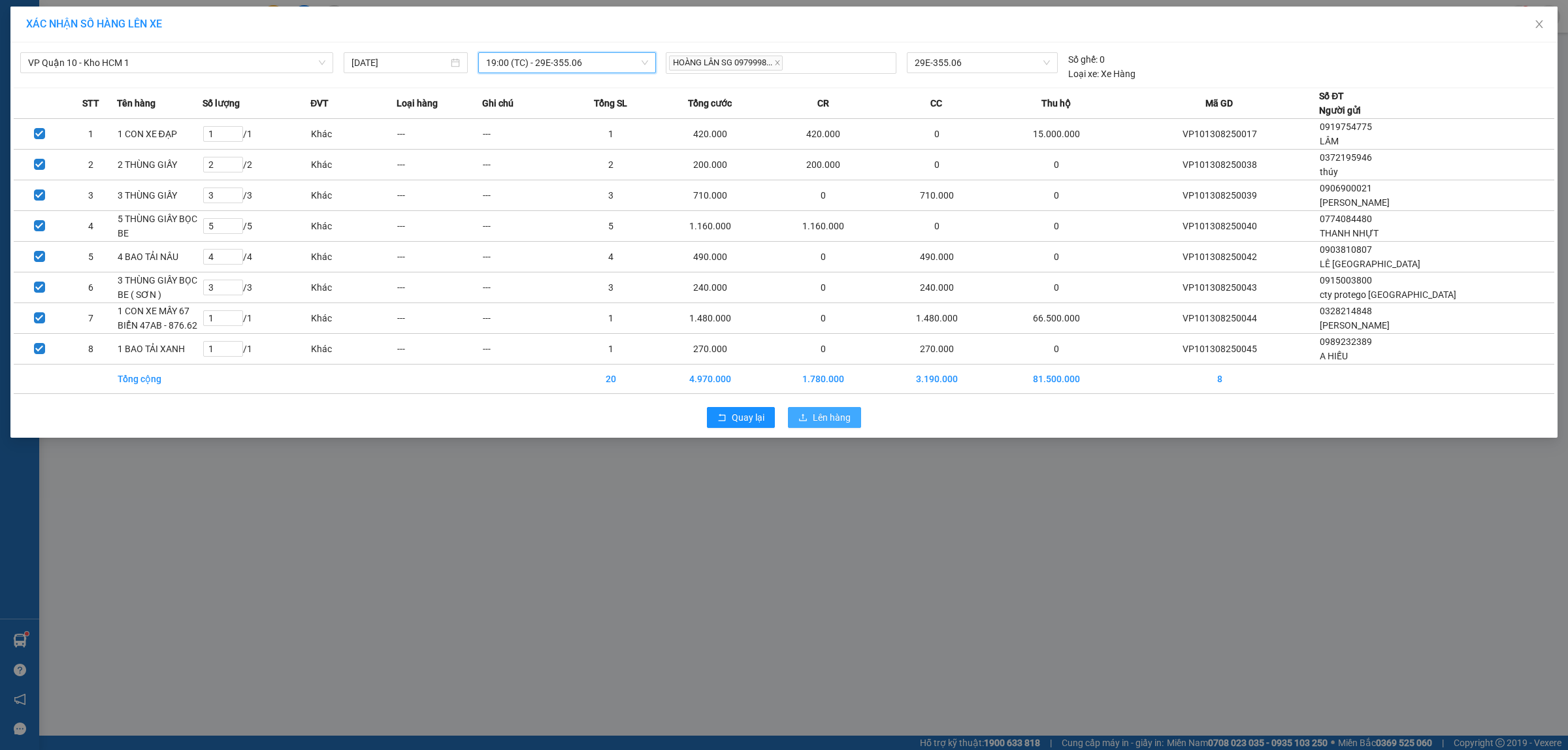
click at [825, 416] on span "Lên hàng" at bounding box center [831, 417] width 38 height 14
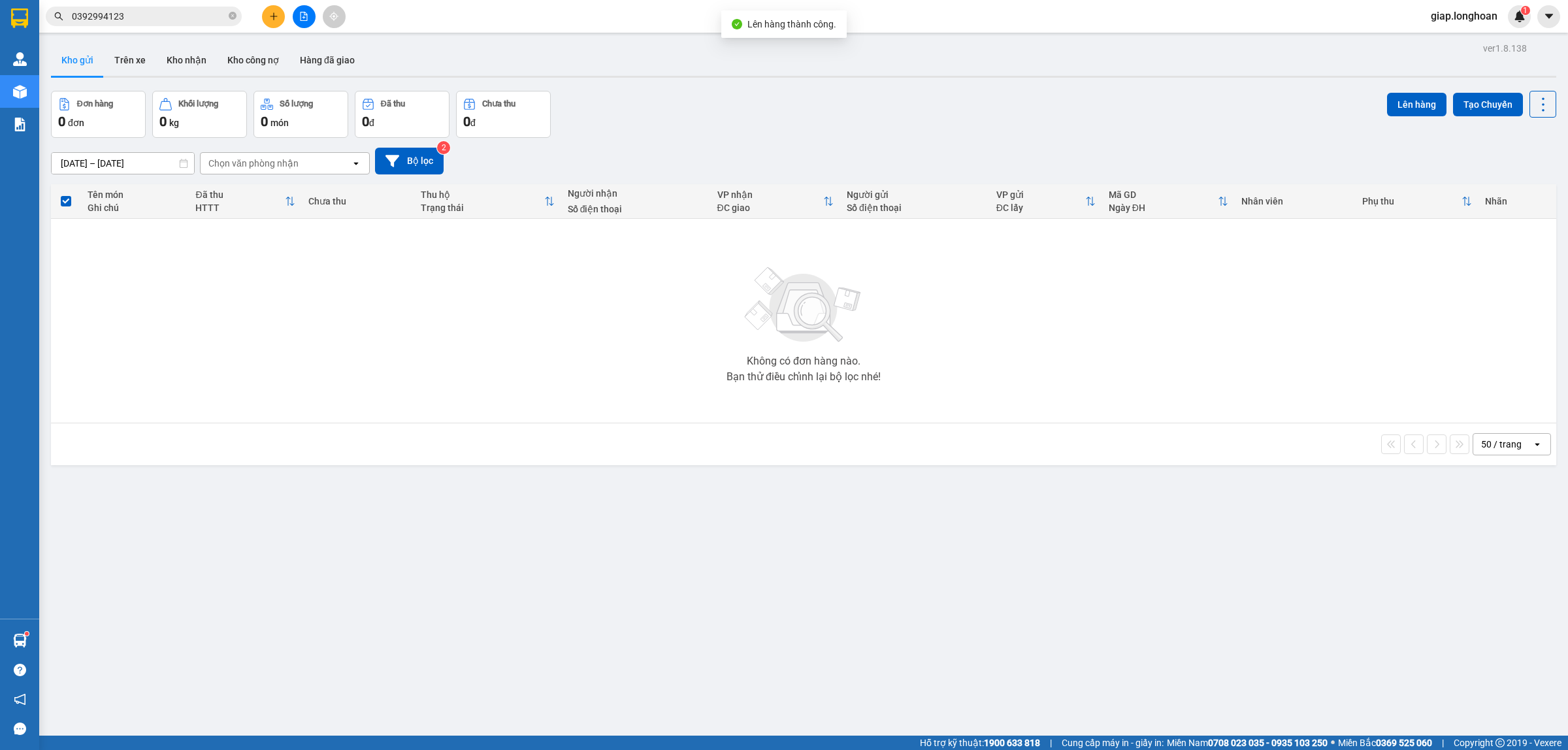
click at [883, 509] on div "ver 1.8.138 Kho gửi Trên xe Kho nhận Kho công nợ Hàng đã giao Đơn hàng 0 đơn Kh…" at bounding box center [803, 414] width 1516 height 750
click at [184, 54] on button "Kho nhận" at bounding box center [187, 60] width 61 height 31
